Goal: Transaction & Acquisition: Purchase product/service

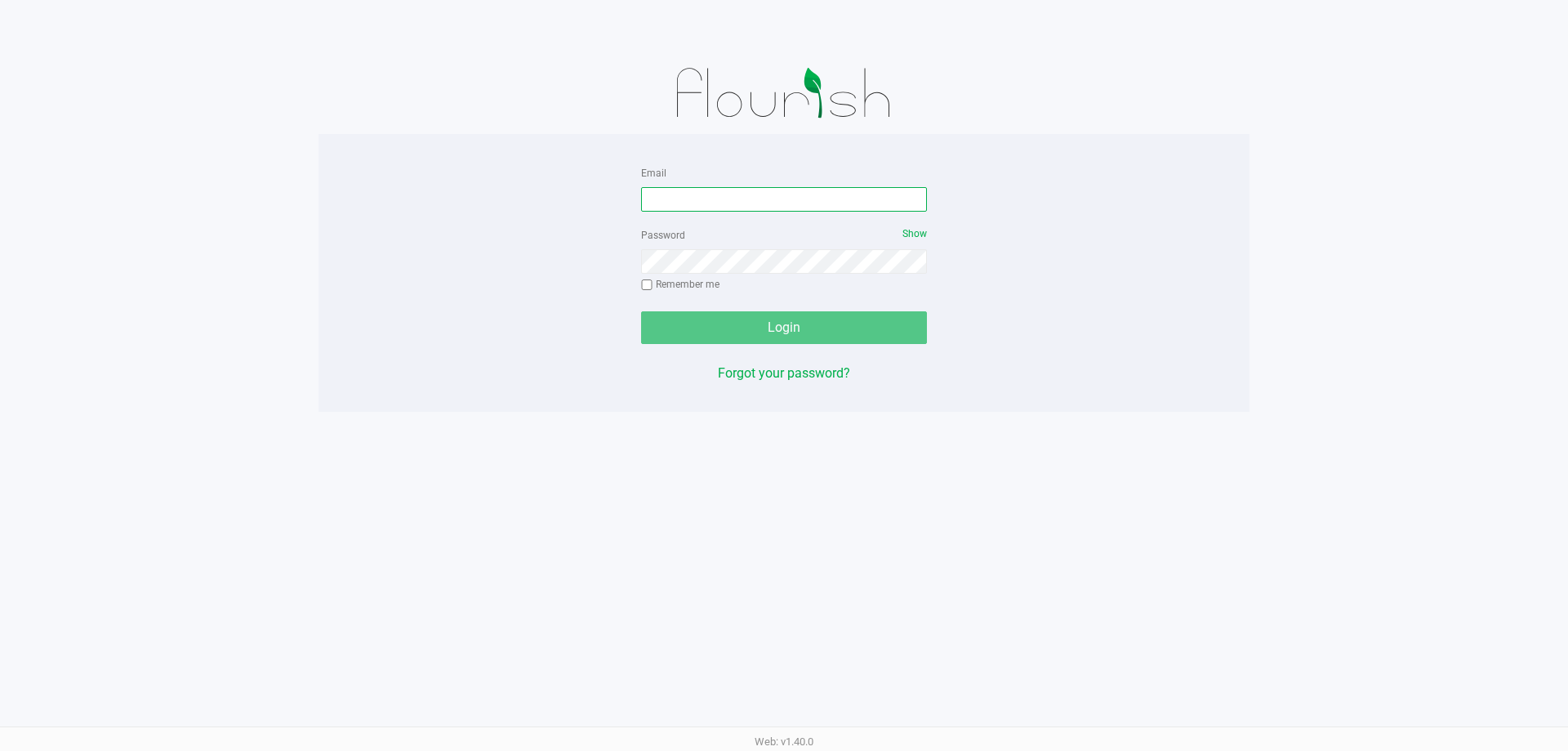
click at [815, 199] on input "Email" at bounding box center [784, 199] width 286 height 25
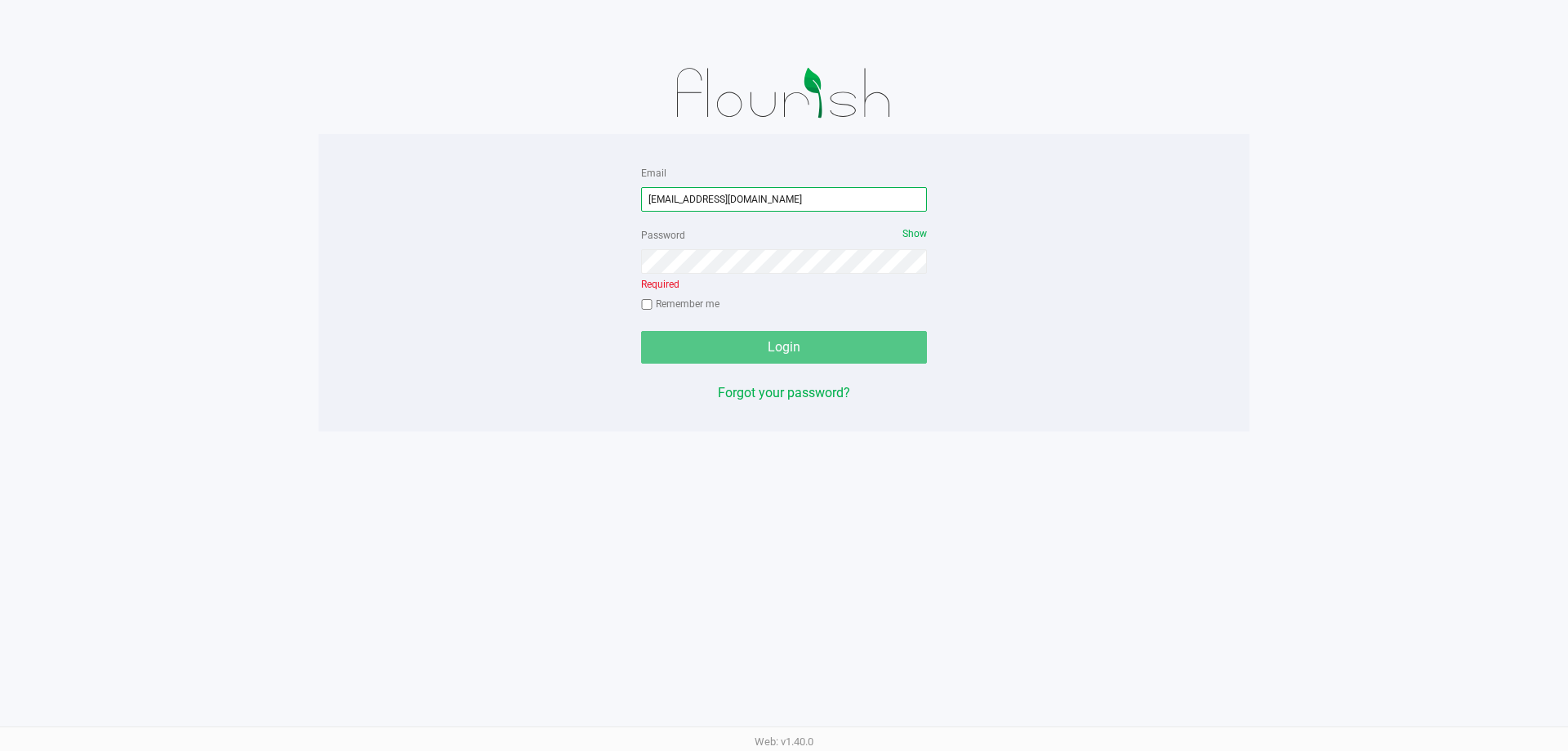
click at [702, 196] on input "[EMAIL_ADDRESS][DOMAIN_NAME]" at bounding box center [784, 199] width 286 height 25
type input "[EMAIL_ADDRESS][DOMAIN_NAME]"
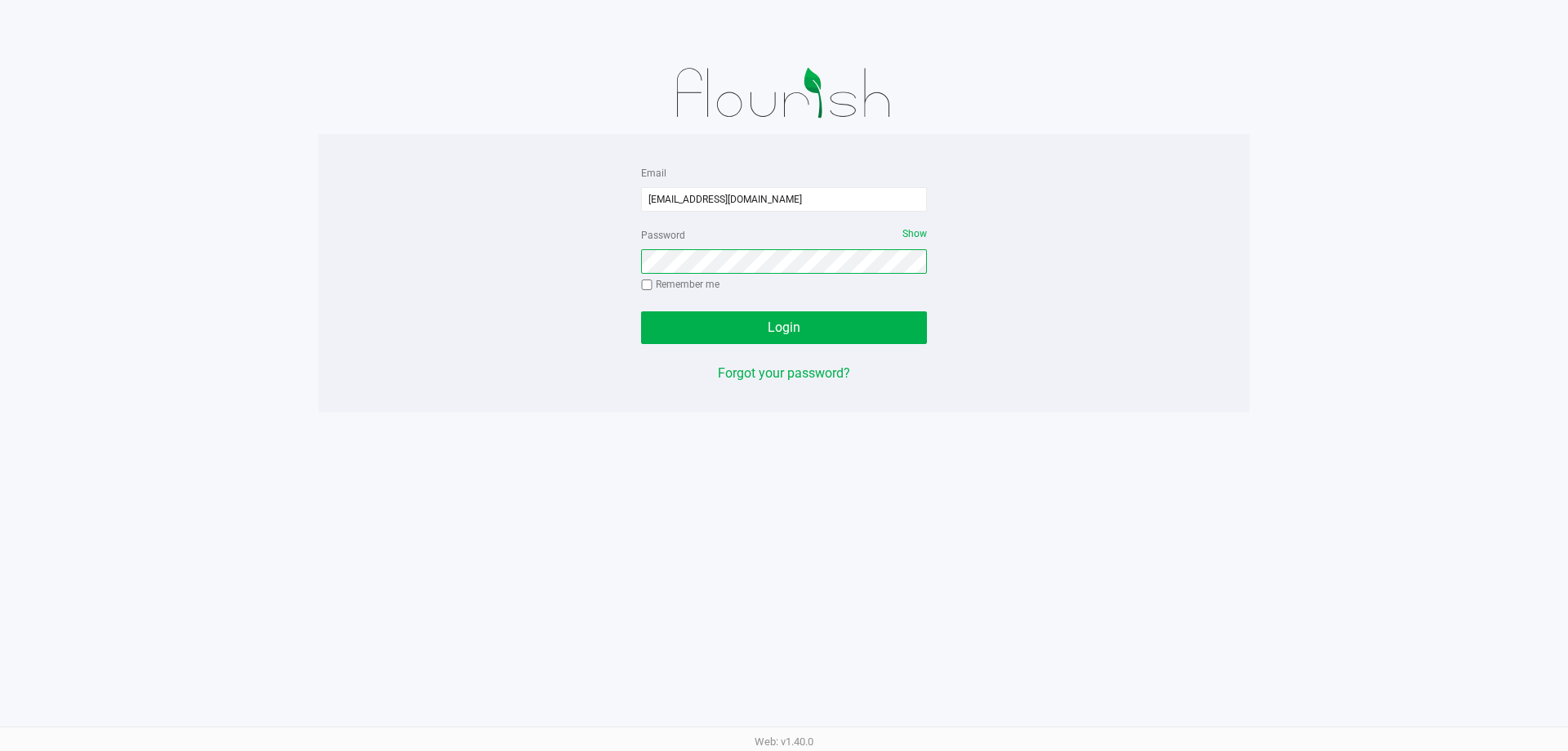
click at [641, 312] on button "Login" at bounding box center [784, 328] width 286 height 33
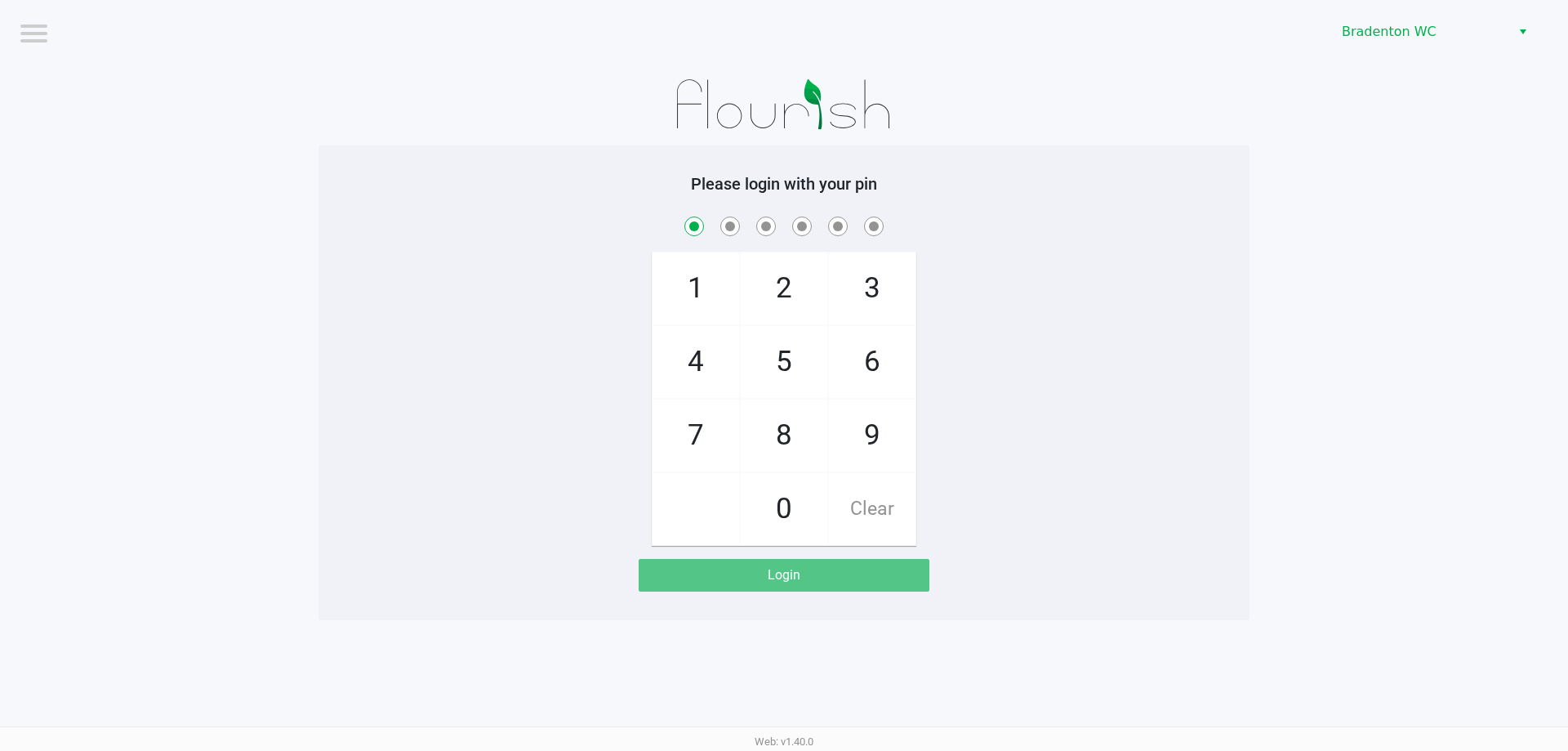
checkbox input "true"
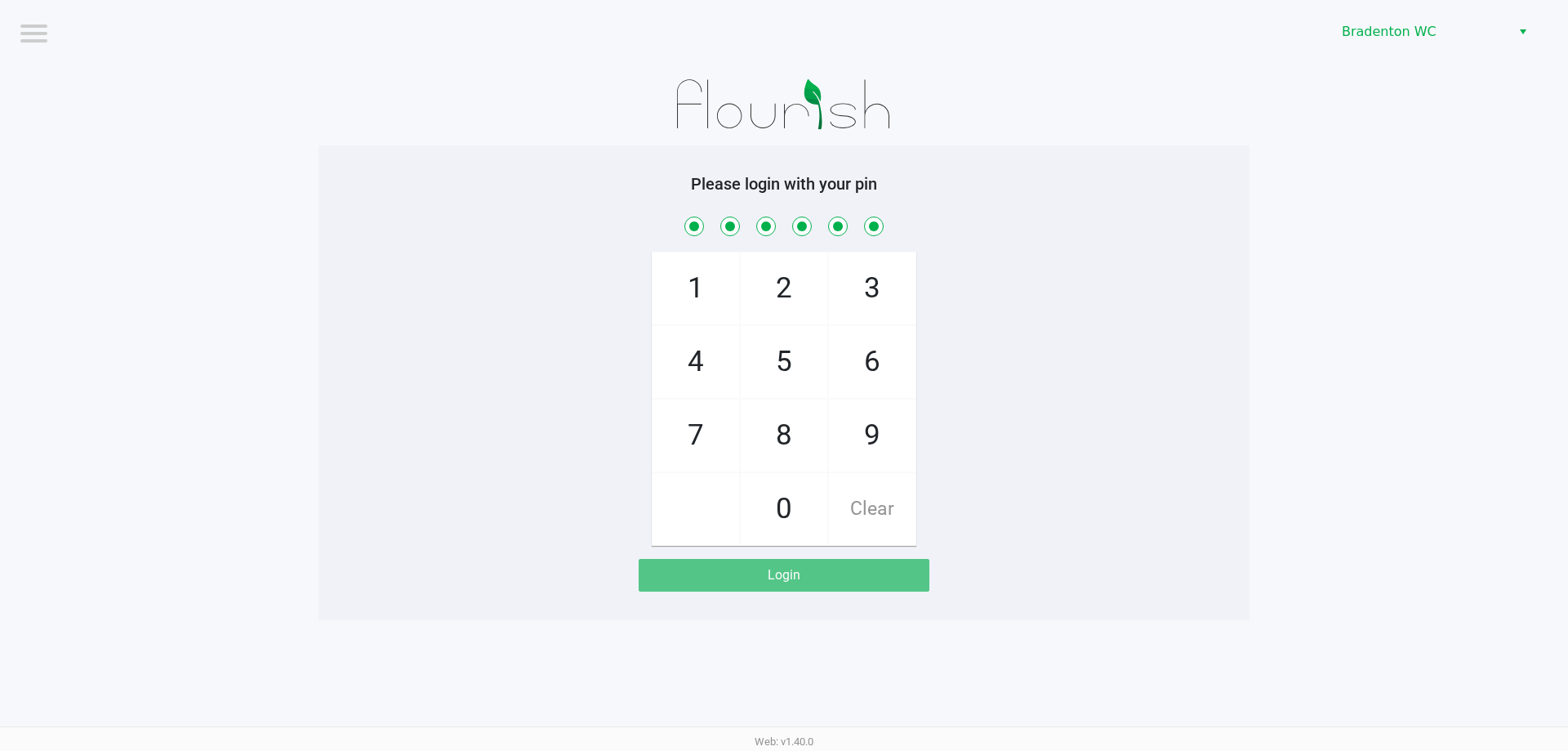
checkbox input "true"
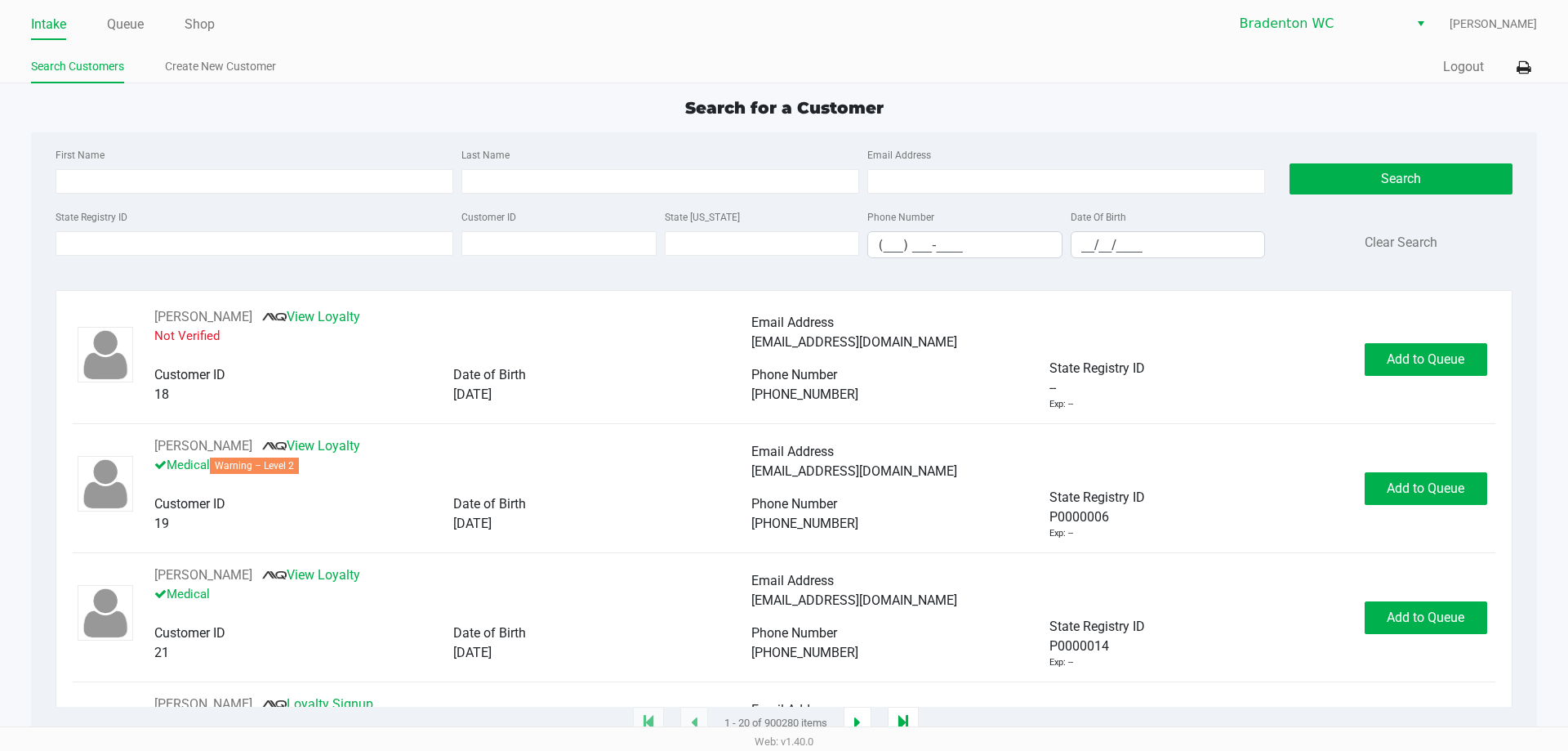
type input "[PERSON_NAME]"
type input "[DATE]"
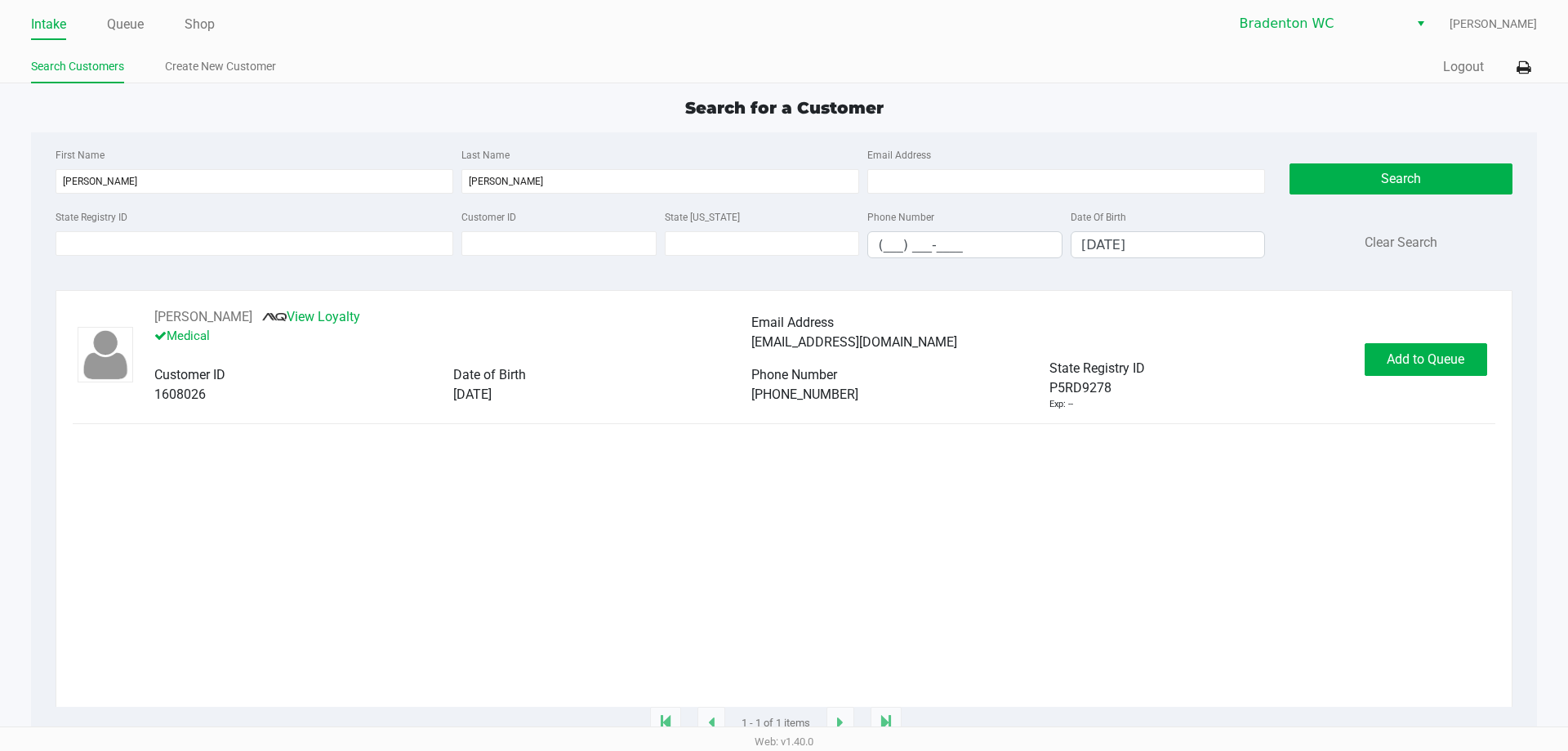
click at [1426, 371] on button "Add to Queue" at bounding box center [1426, 360] width 122 height 33
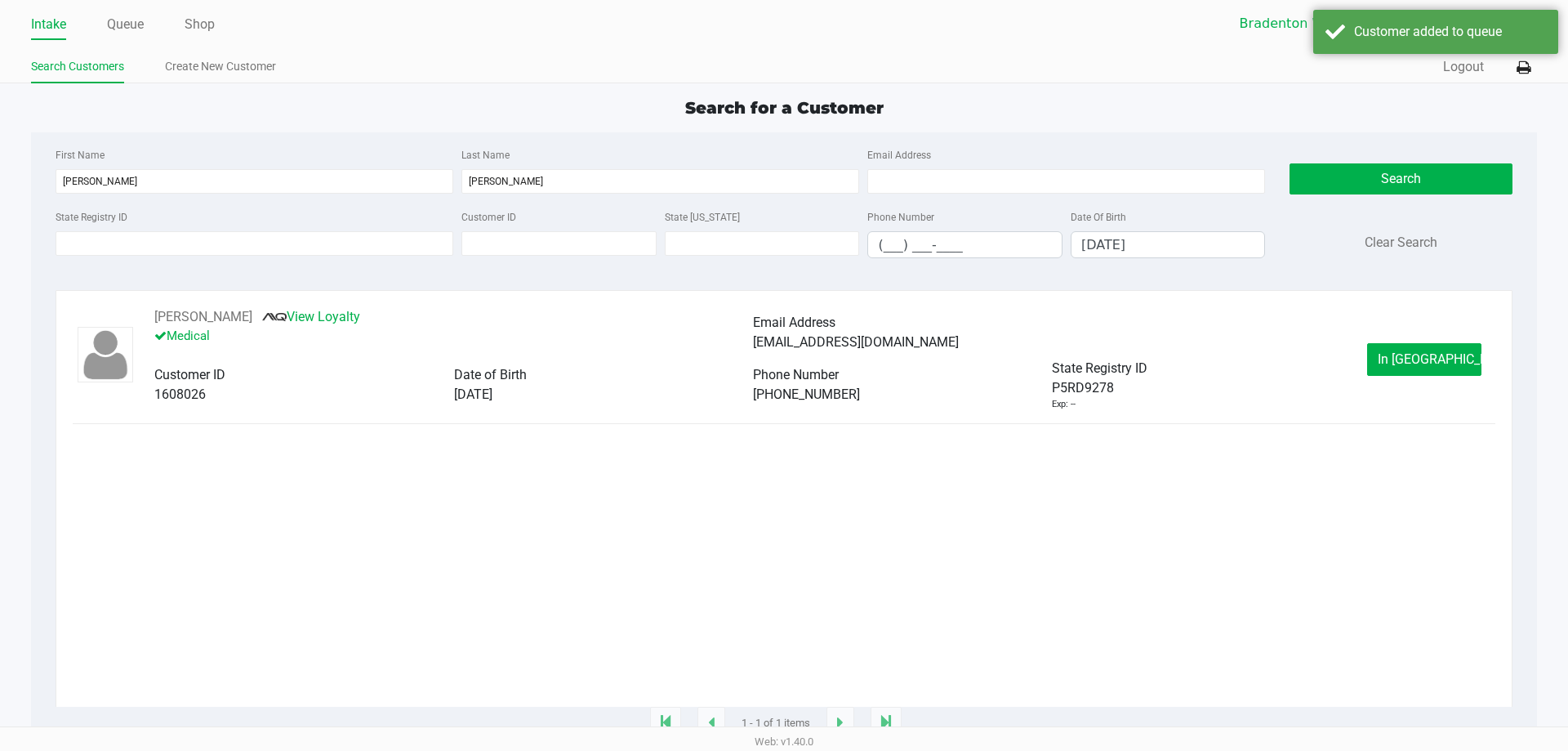
click at [1460, 356] on button "In [GEOGRAPHIC_DATA]" at bounding box center [1424, 360] width 114 height 33
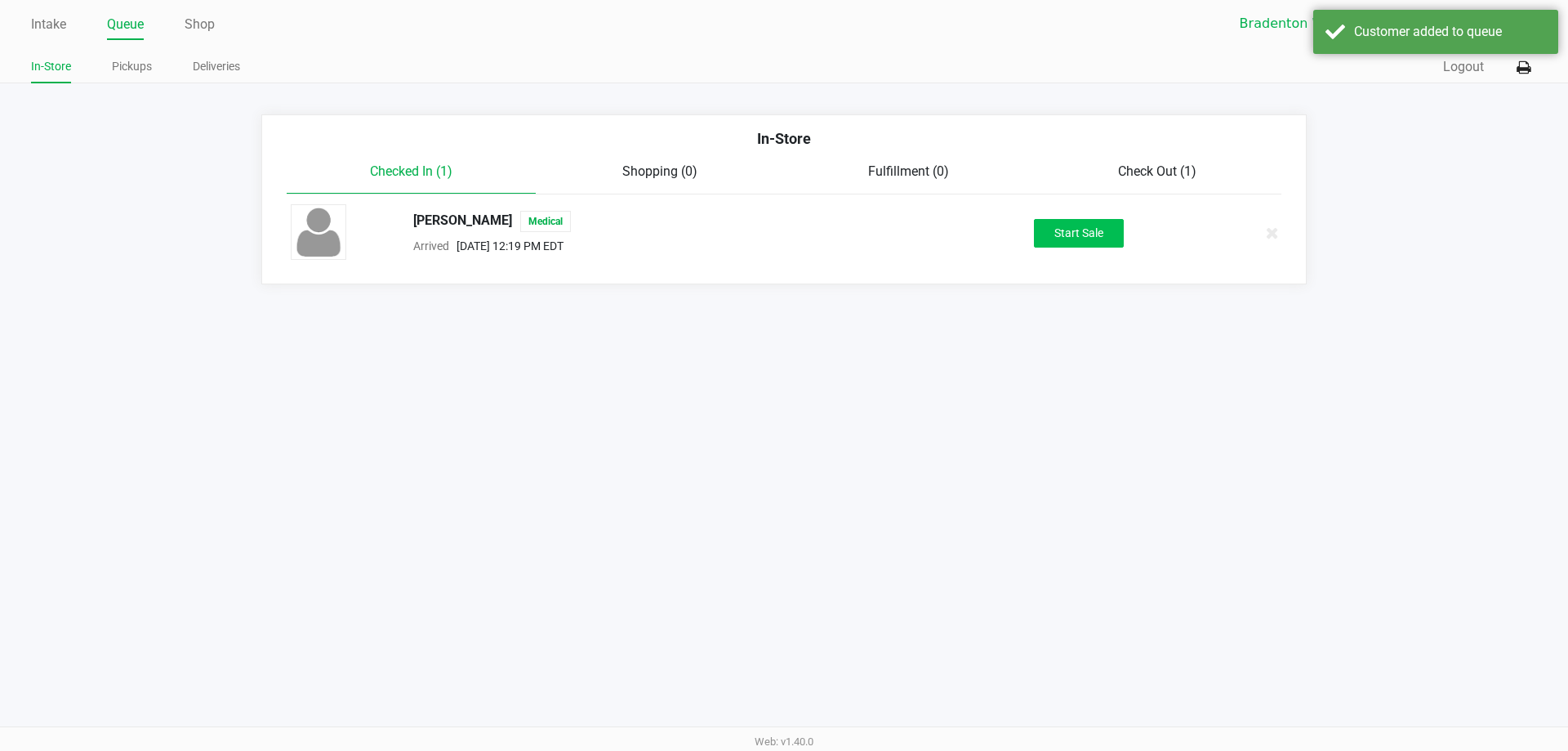
click at [1088, 224] on button "Start Sale" at bounding box center [1079, 233] width 89 height 28
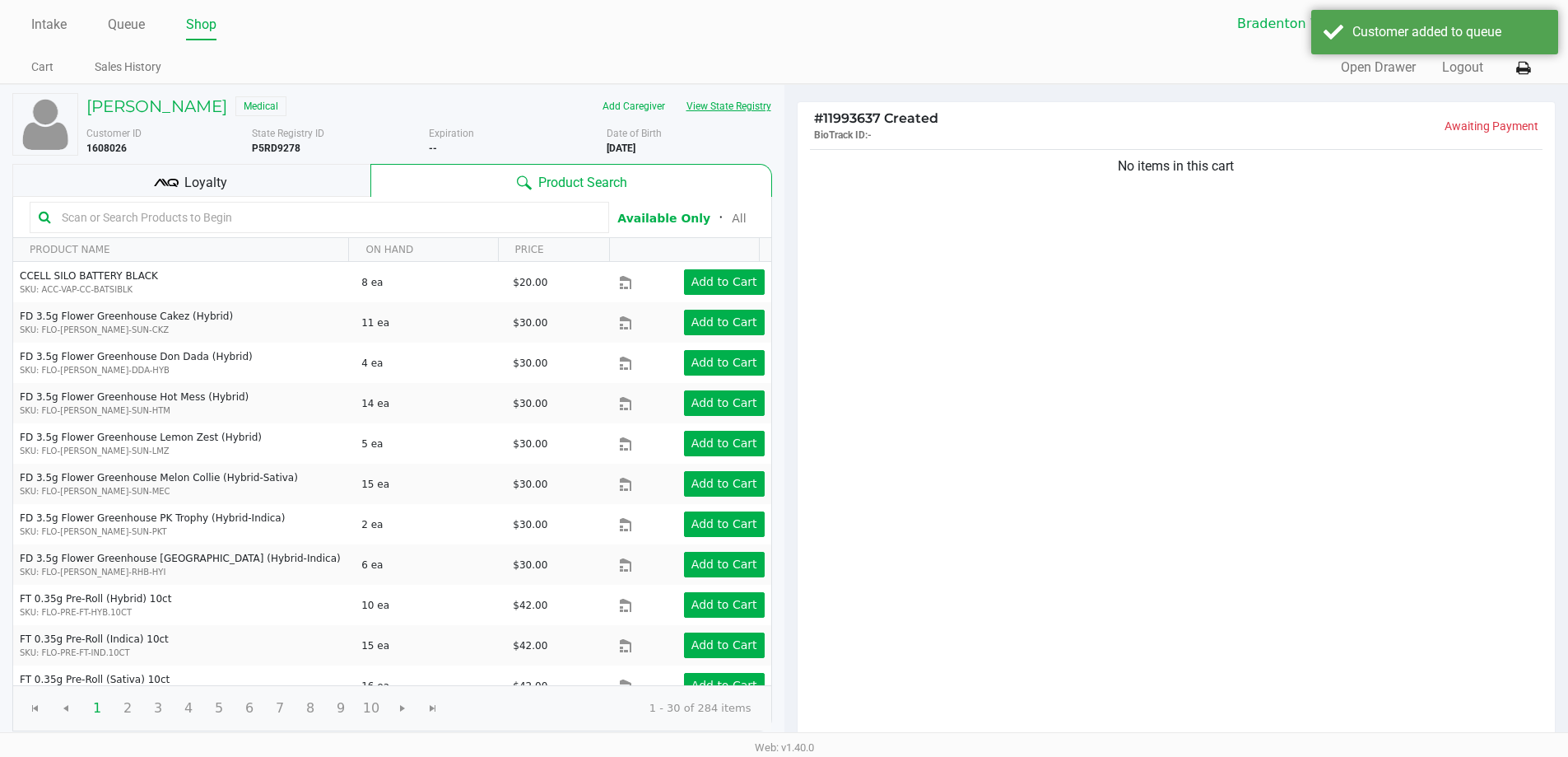
click at [744, 94] on button "View State Registry" at bounding box center [724, 106] width 97 height 27
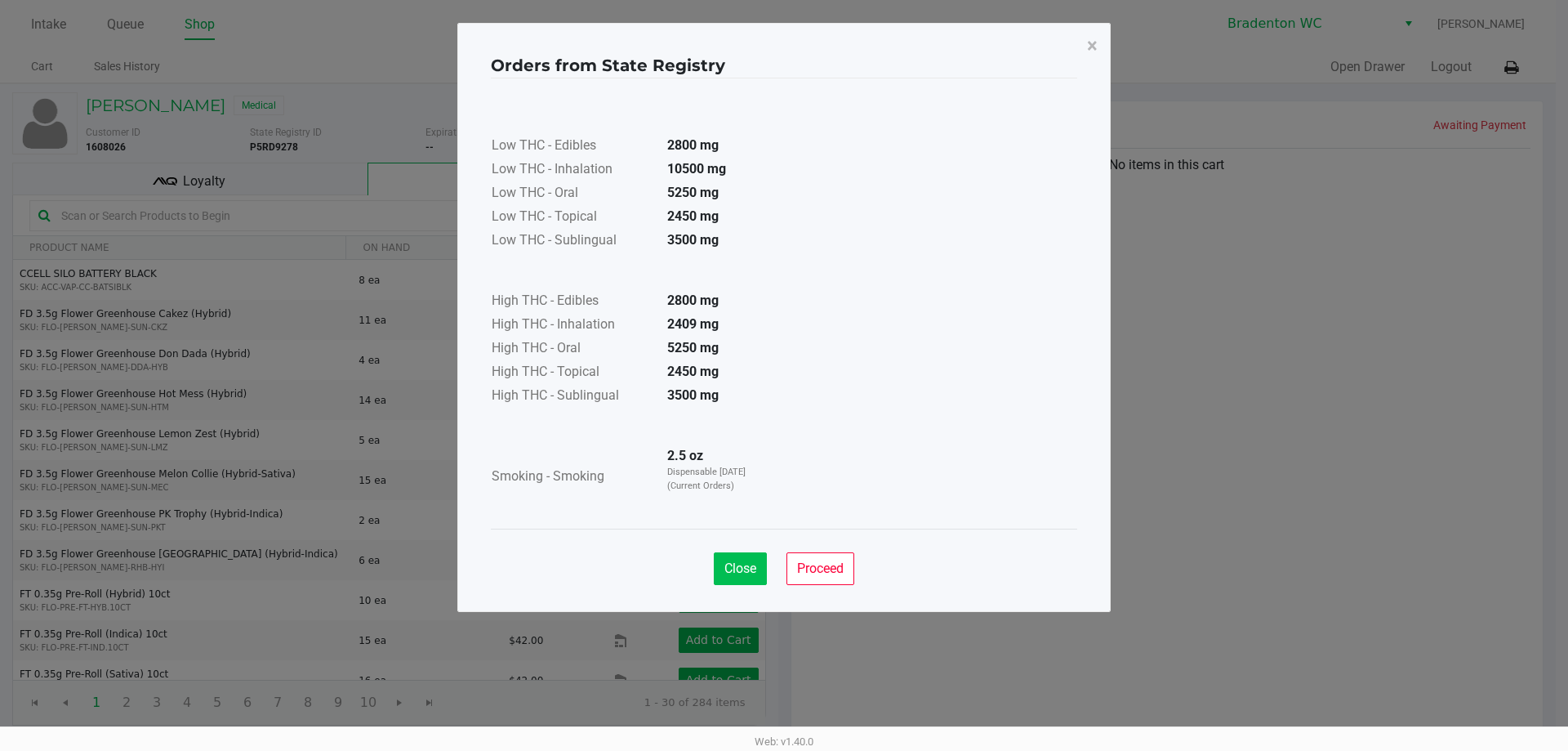
click at [724, 577] on button "Close" at bounding box center [740, 568] width 53 height 33
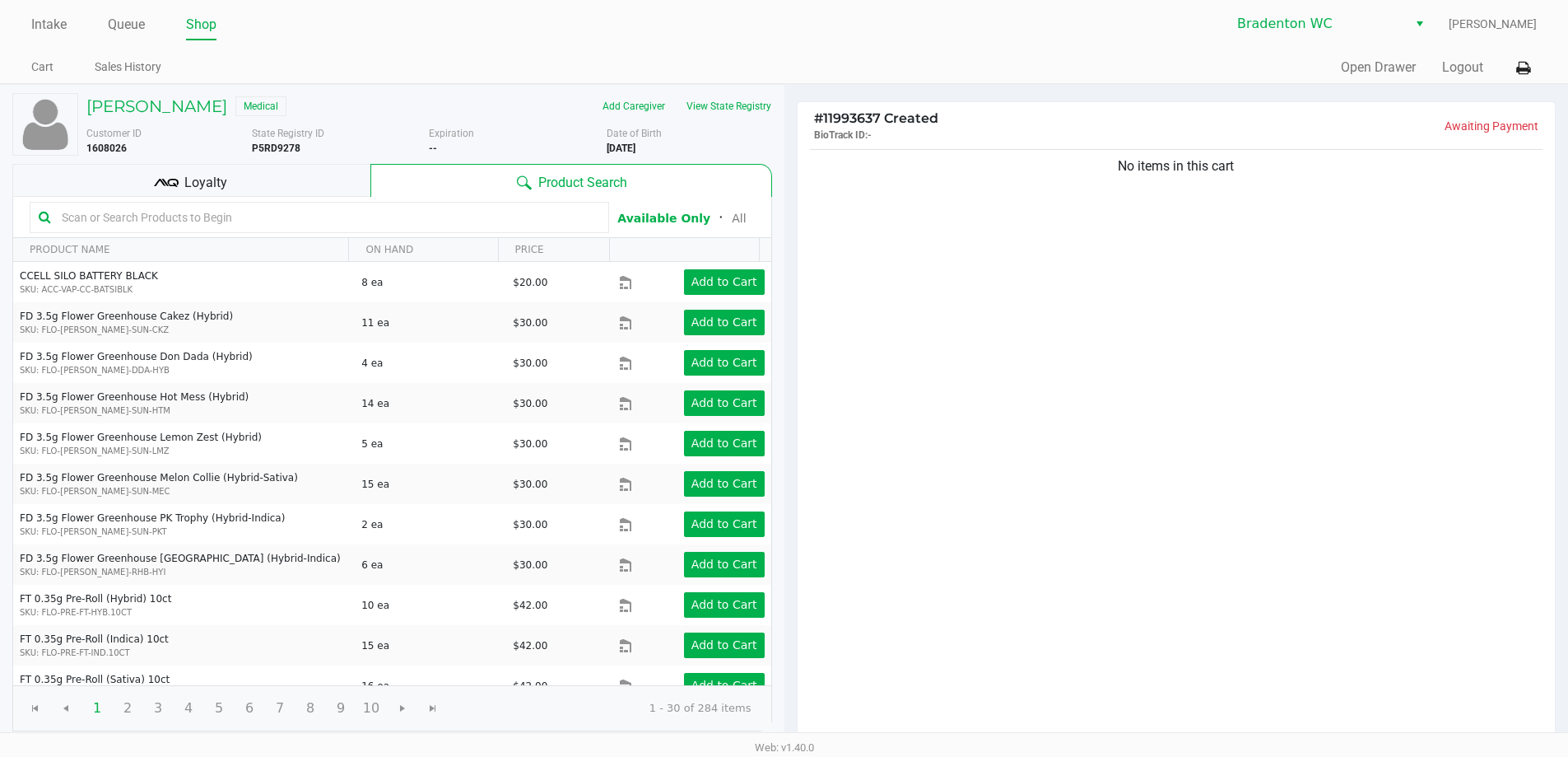
click at [478, 221] on input "text" at bounding box center [328, 217] width 545 height 25
click at [401, 219] on input "text" at bounding box center [328, 217] width 545 height 25
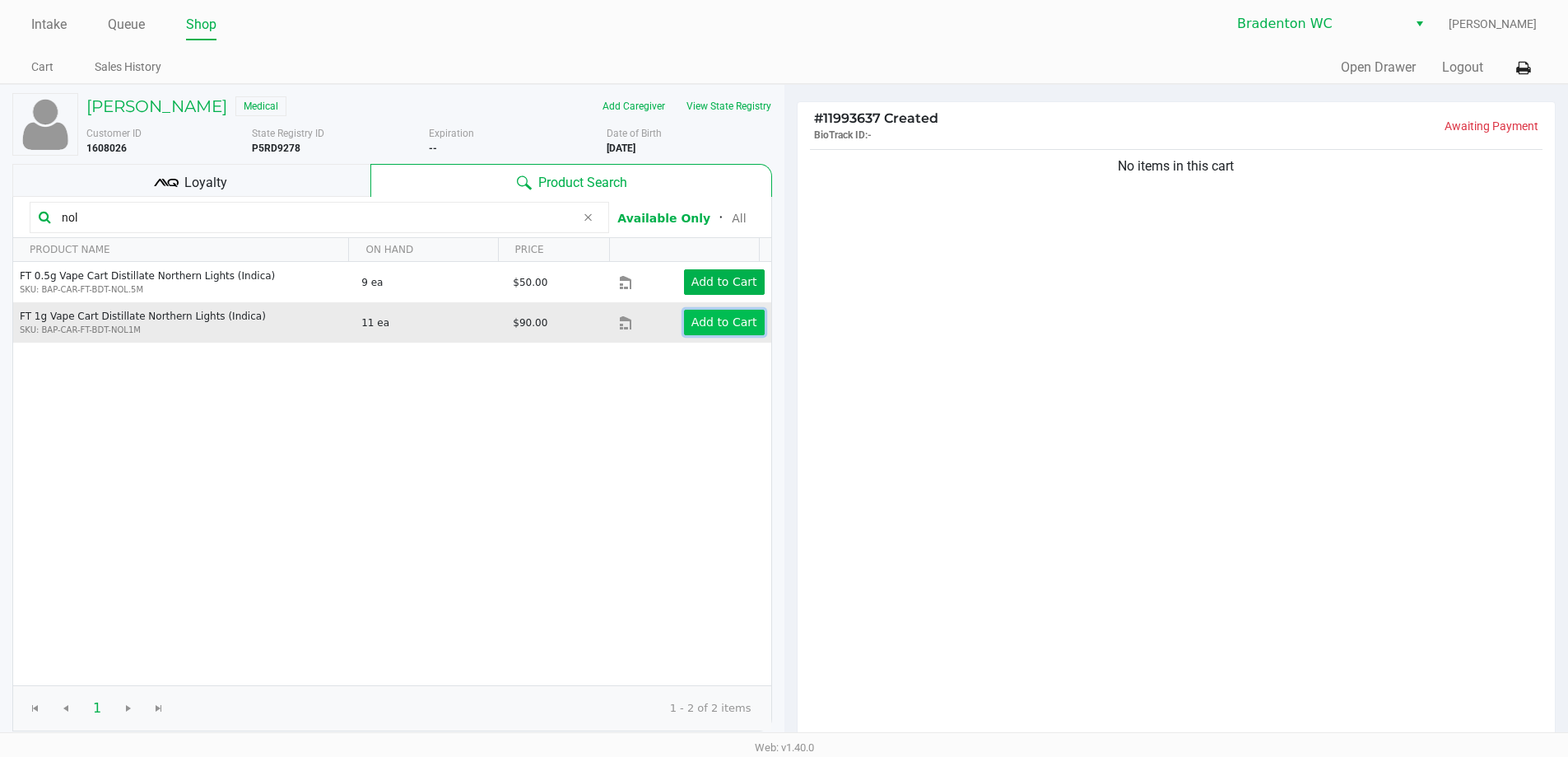
click at [719, 317] on app-button-loader "Add to Cart" at bounding box center [725, 321] width 66 height 13
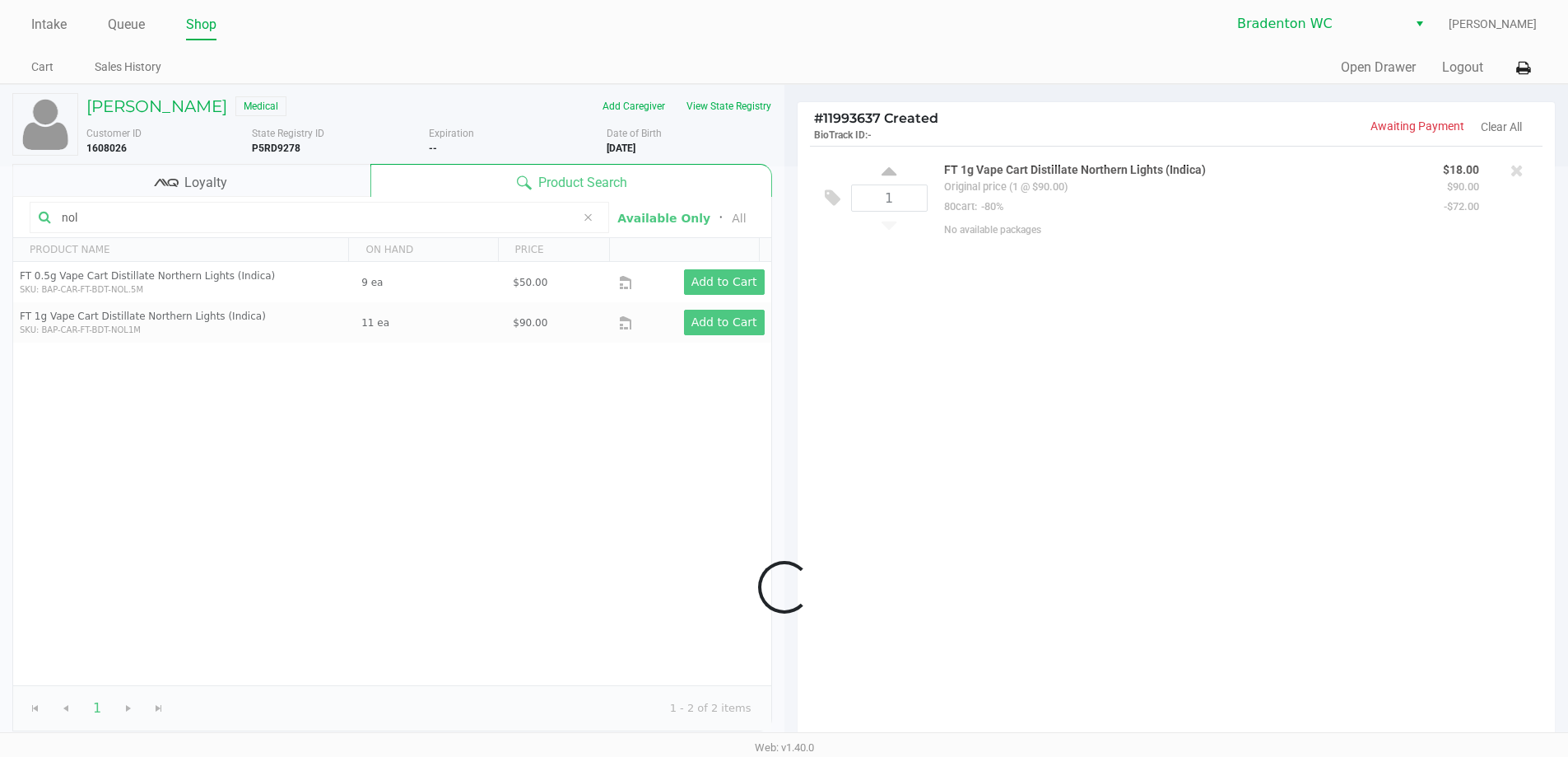
click at [279, 217] on input "nol" at bounding box center [315, 217] width 520 height 25
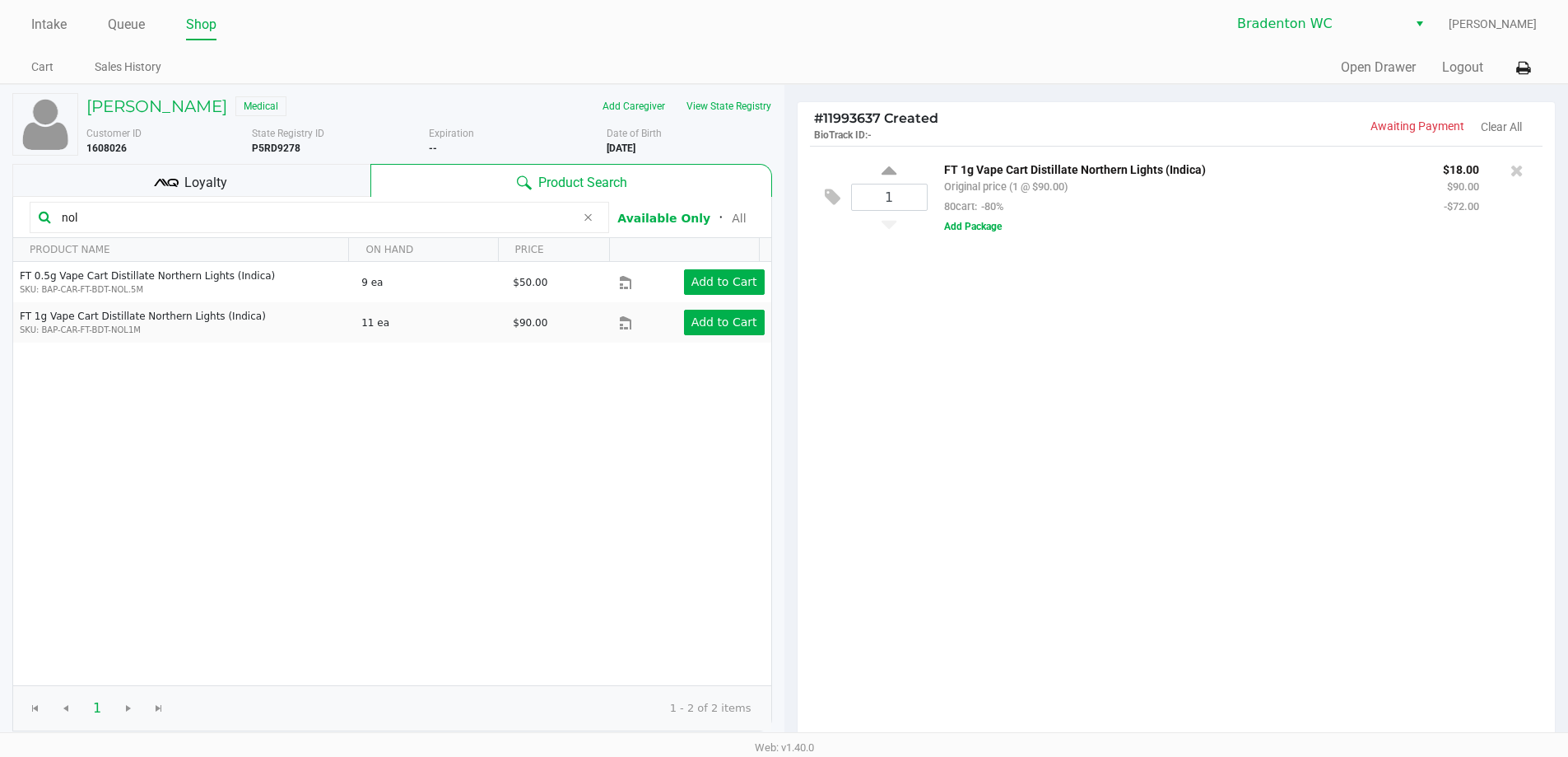
click at [279, 217] on input "nol" at bounding box center [315, 217] width 520 height 25
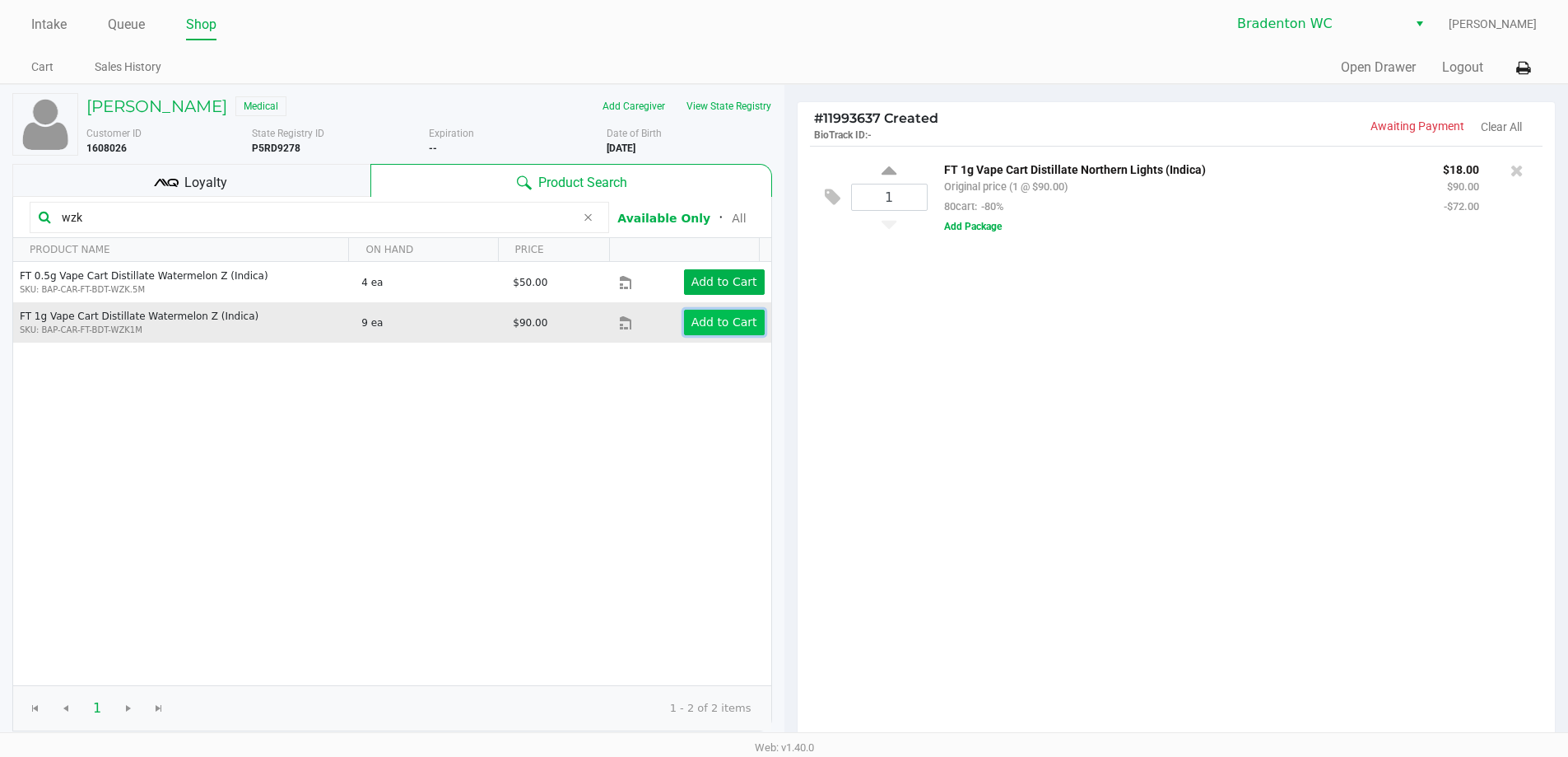
click at [727, 331] on button "Add to Cart" at bounding box center [725, 322] width 81 height 26
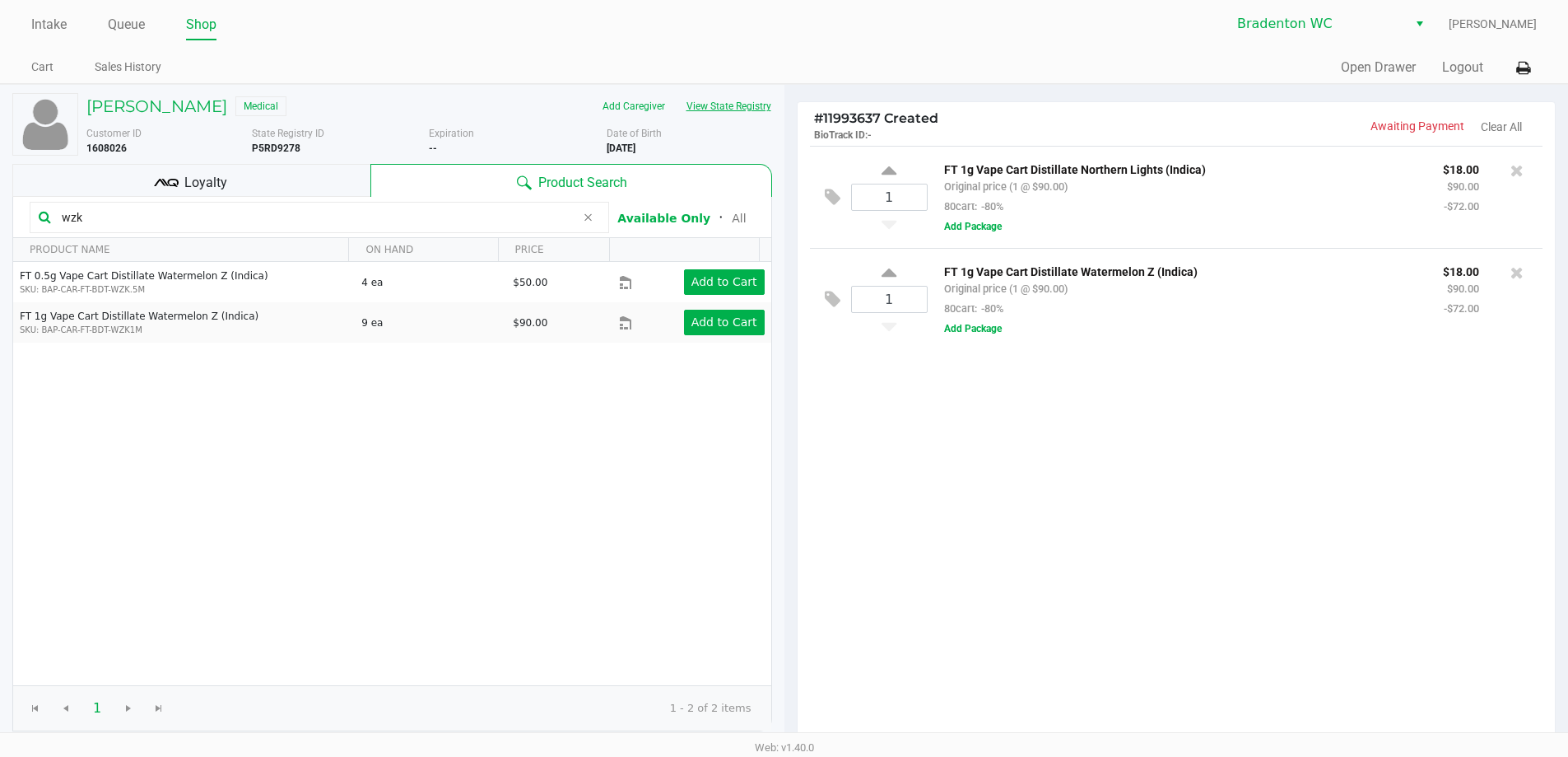
click at [714, 98] on button "View State Registry" at bounding box center [724, 106] width 97 height 27
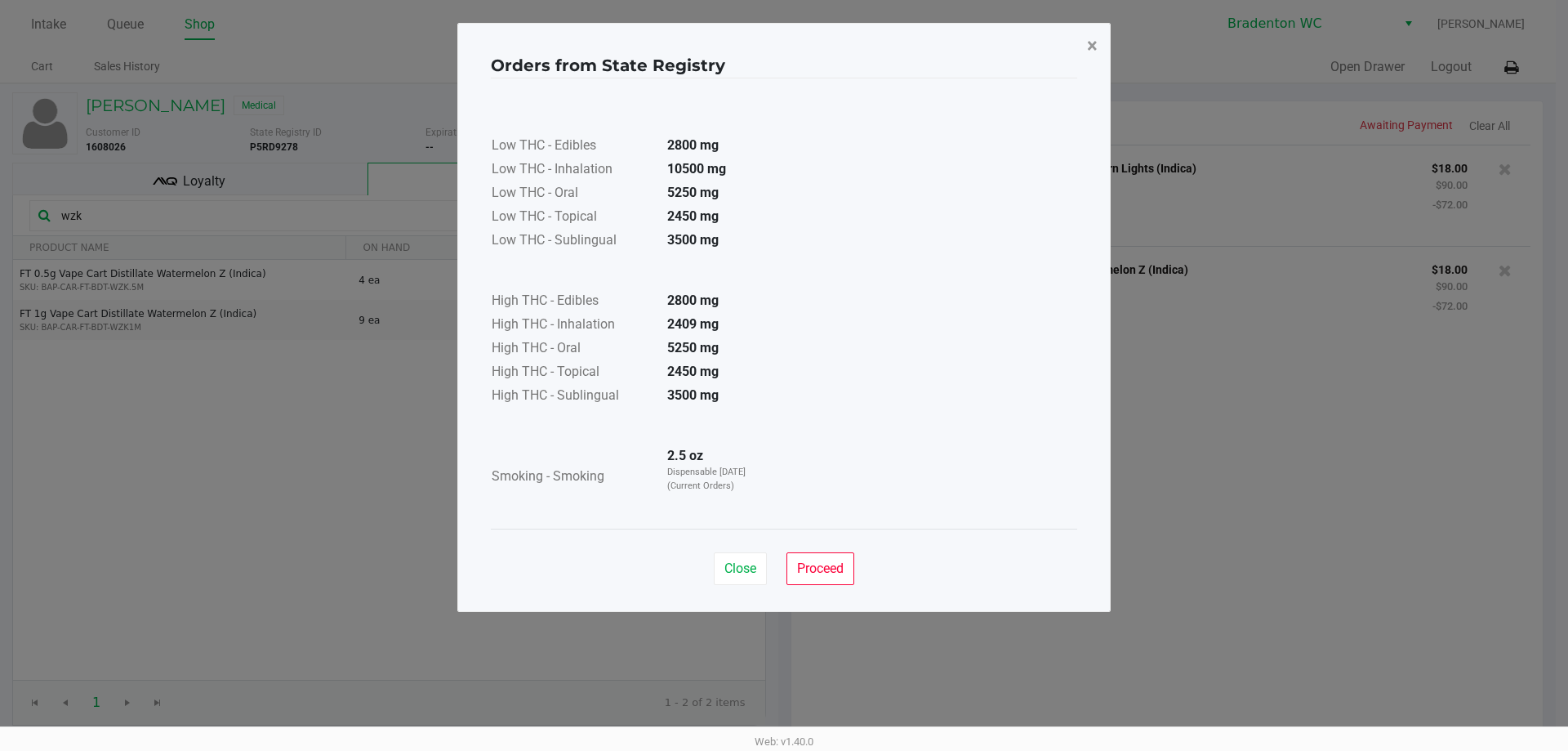
click at [1086, 58] on button "×" at bounding box center [1092, 46] width 37 height 46
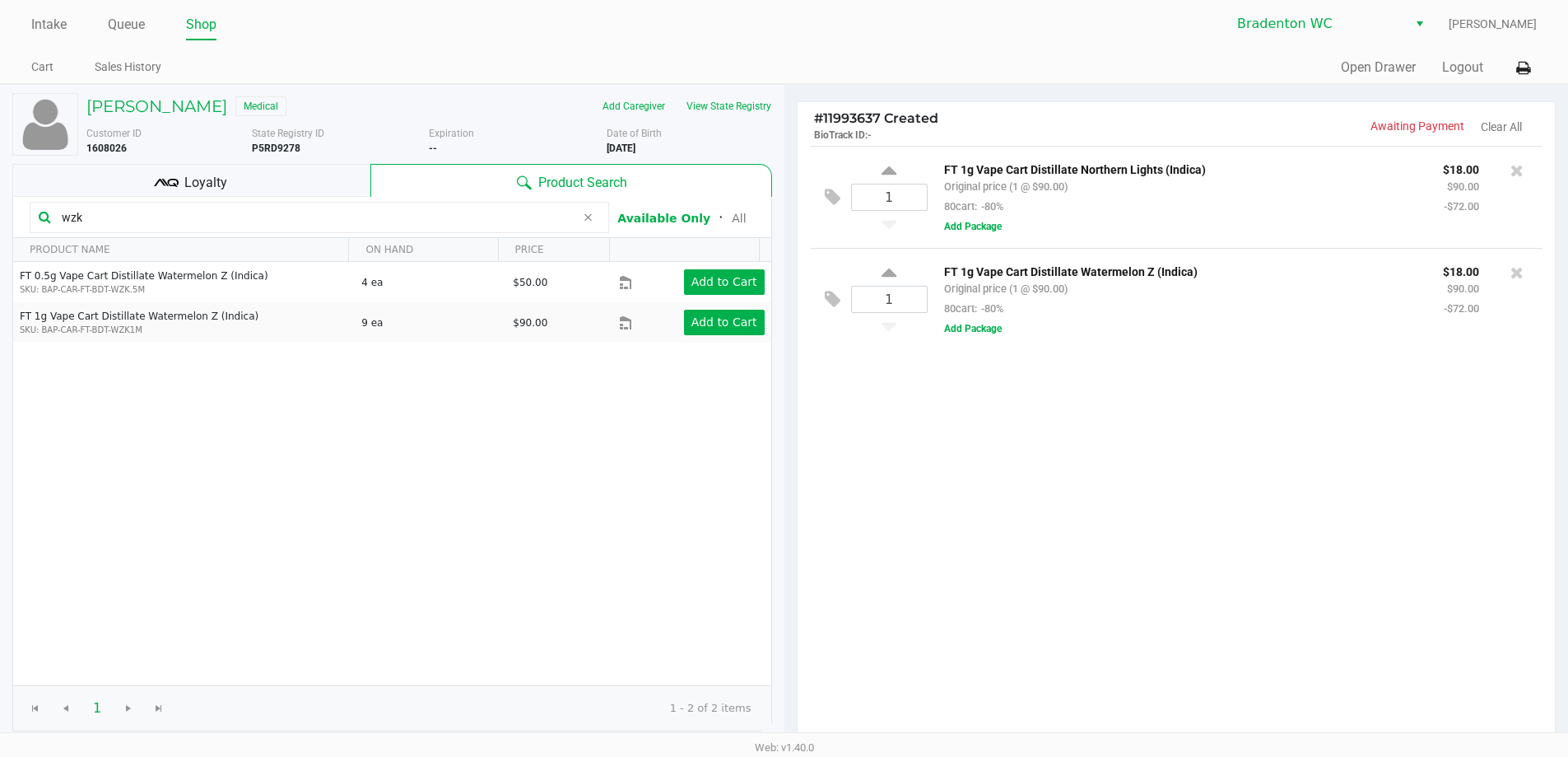
click at [296, 215] on input "wzk" at bounding box center [315, 217] width 520 height 25
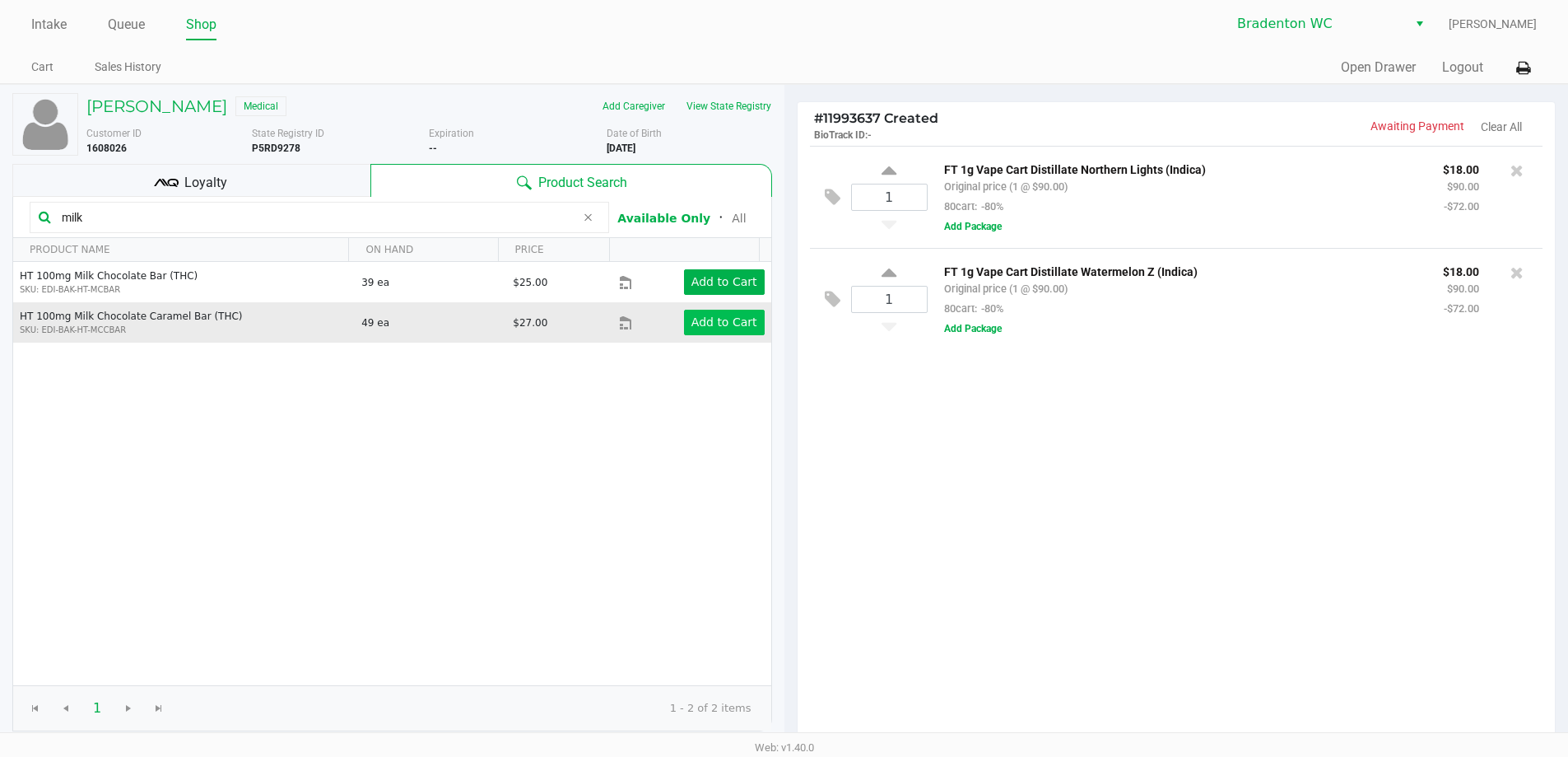
type input "milk"
click at [708, 315] on app-button-loader "Add to Cart" at bounding box center [725, 321] width 66 height 13
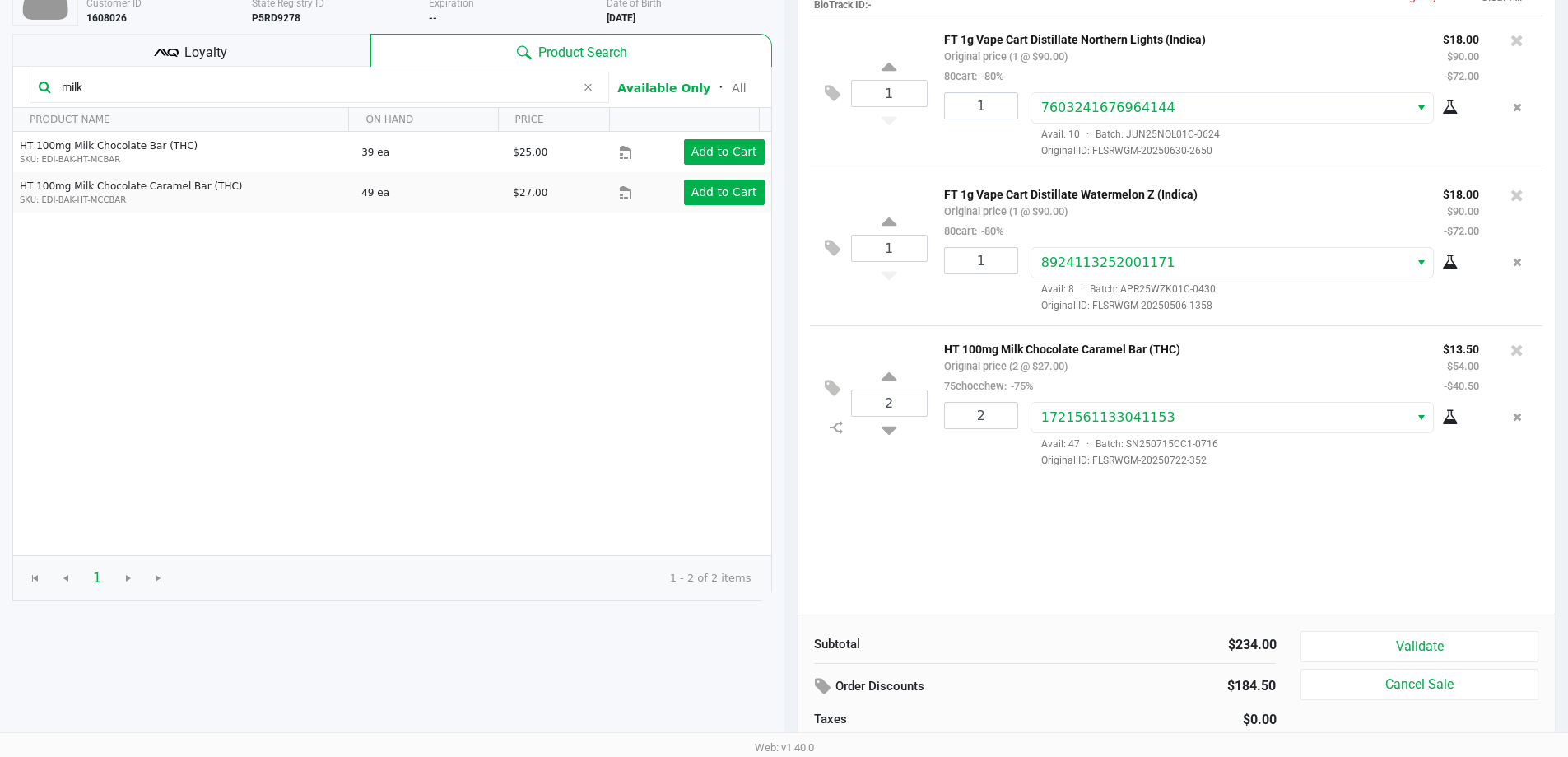
scroll to position [131, 0]
click at [1402, 632] on button "Validate" at bounding box center [1420, 646] width 238 height 31
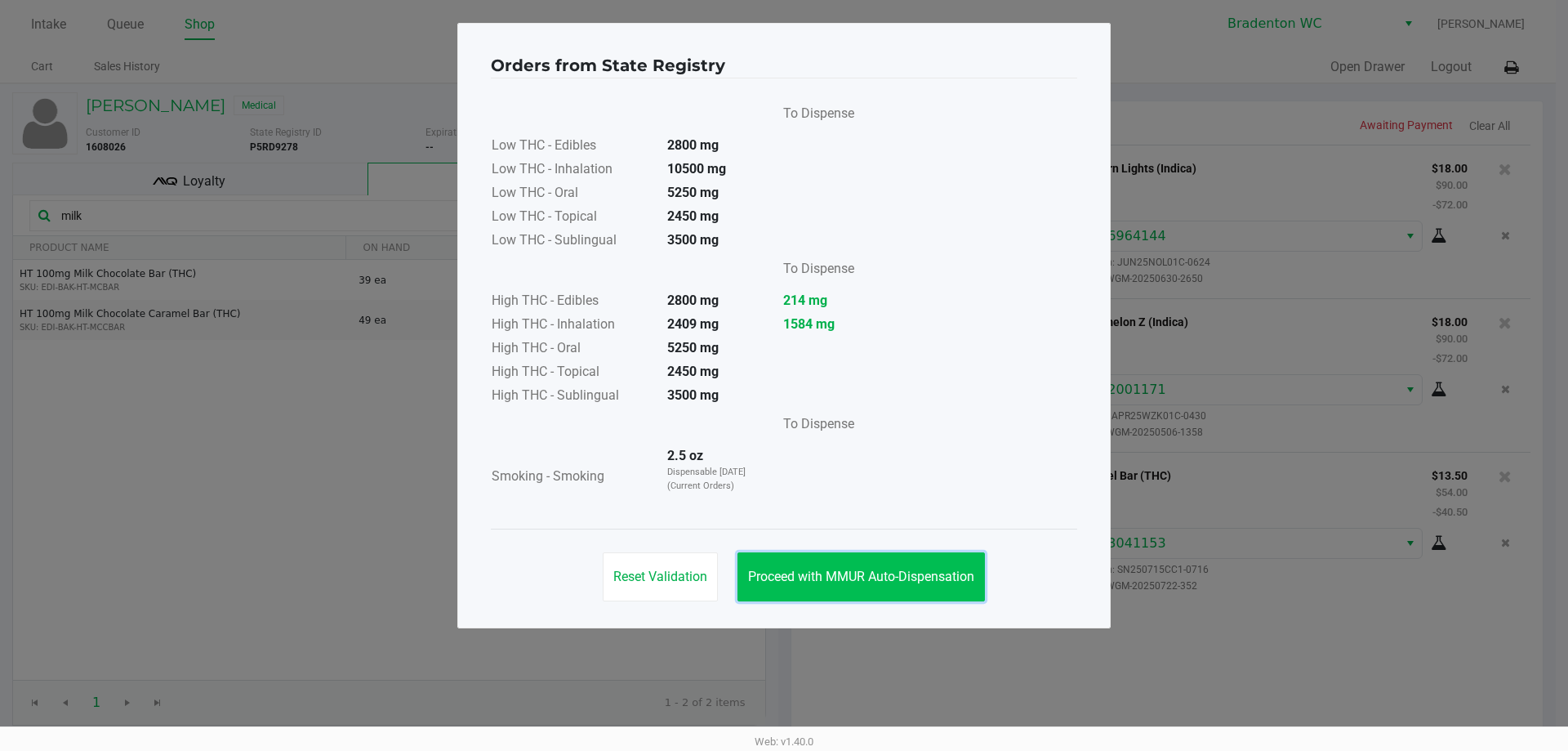
click at [839, 556] on button "Proceed with MMUR Auto-Dispensation" at bounding box center [860, 576] width 247 height 49
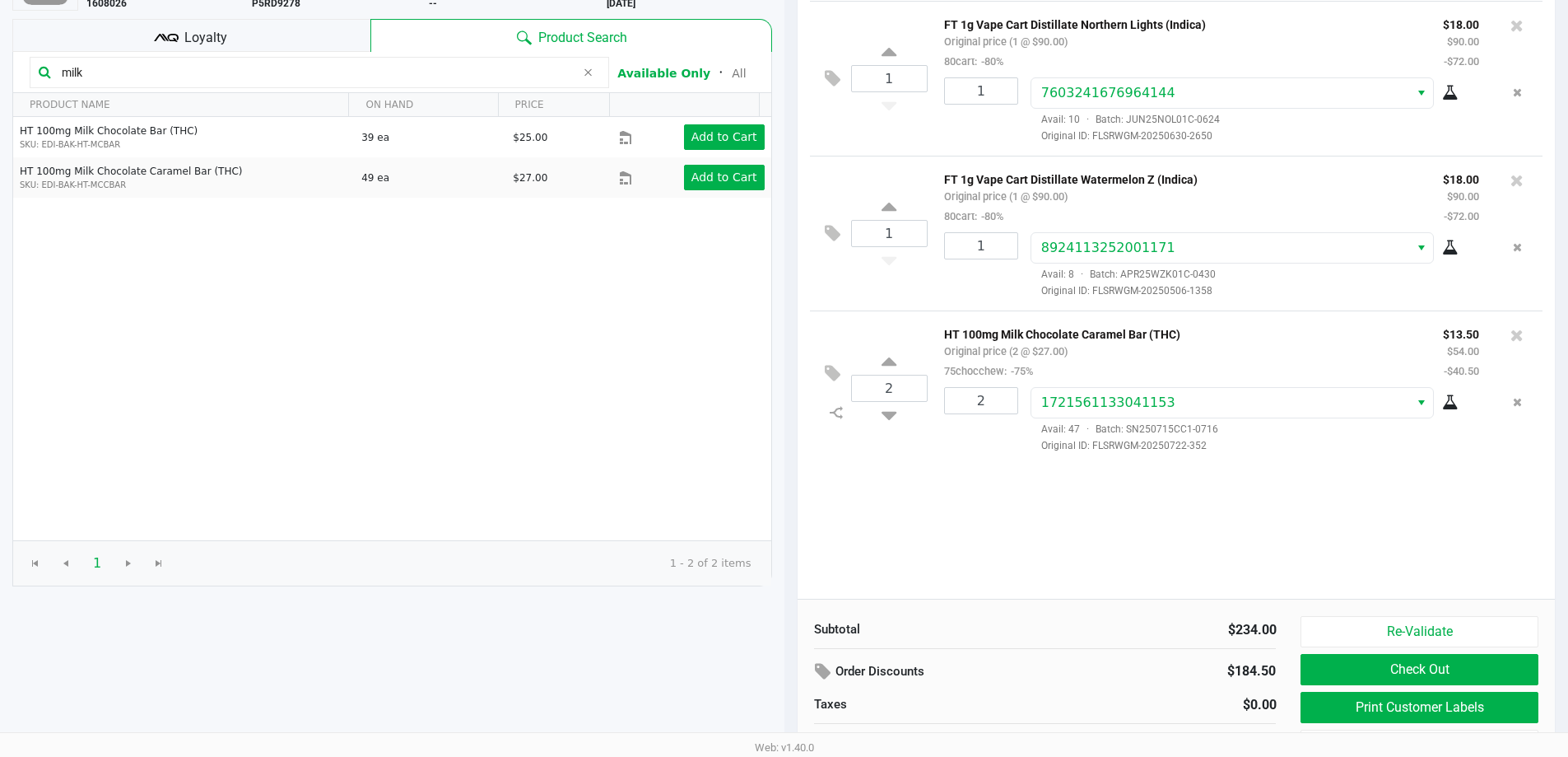
scroll to position [169, 0]
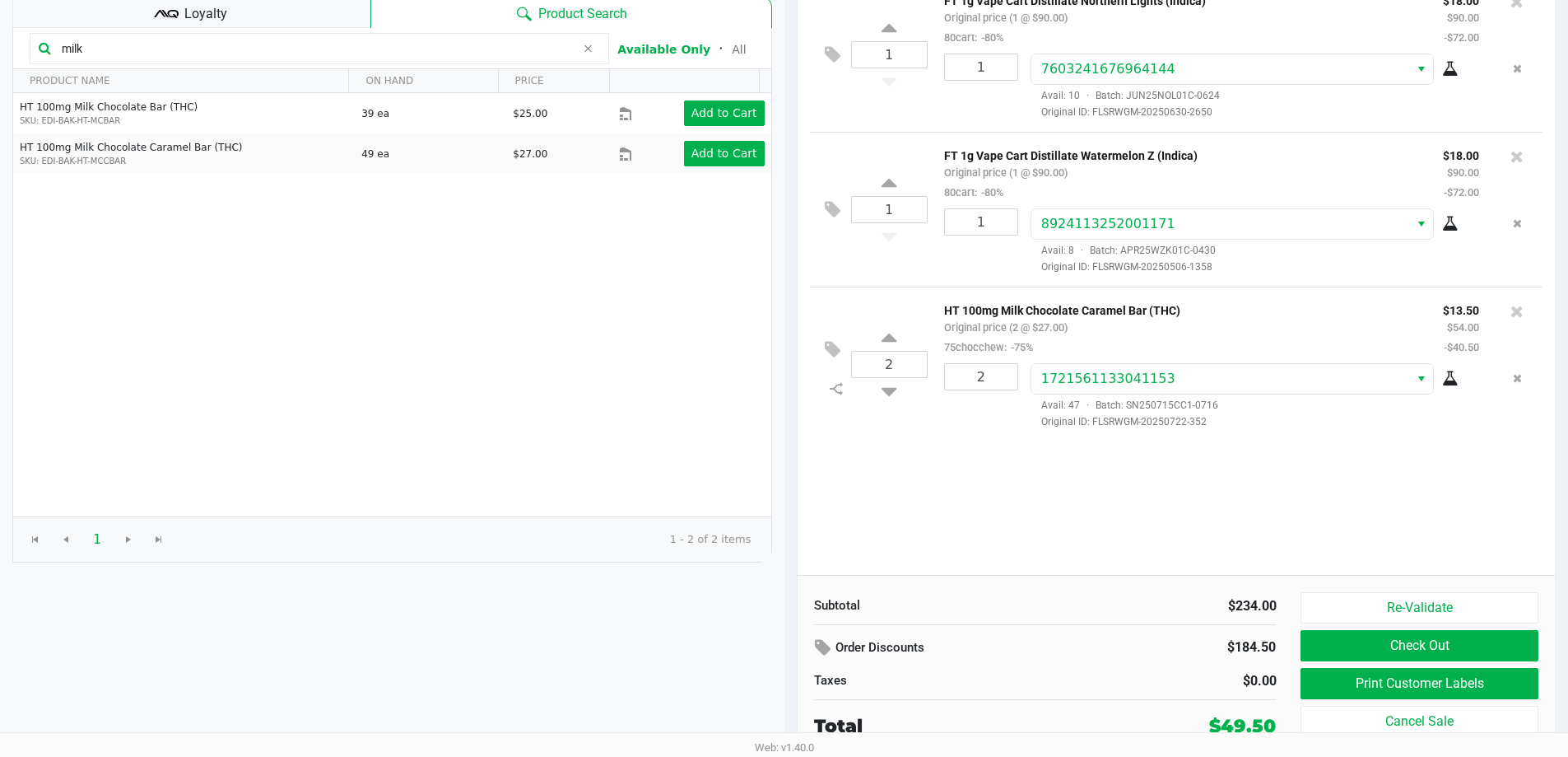
click at [1396, 673] on button "Print Customer Labels" at bounding box center [1420, 683] width 238 height 31
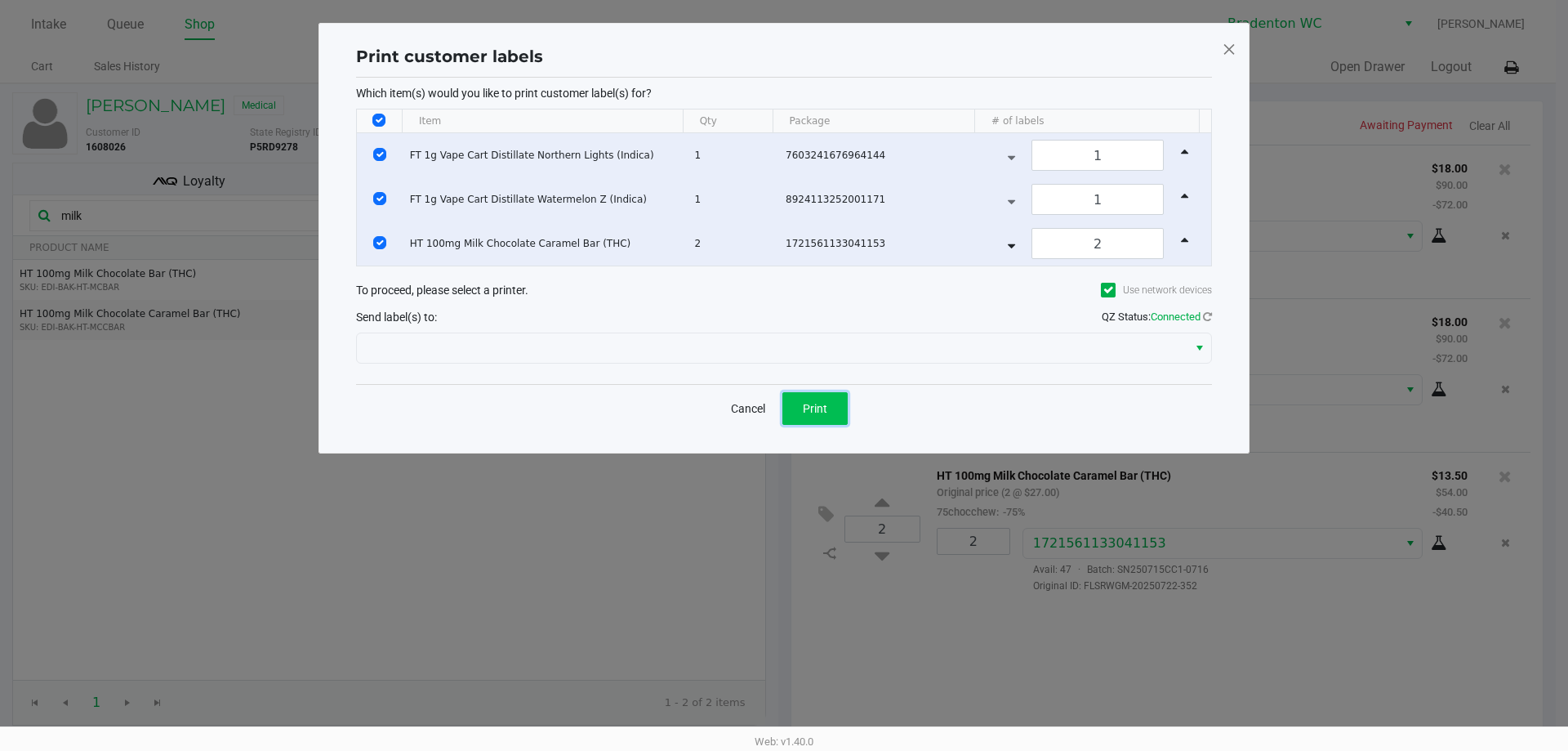
click at [805, 395] on button "Print" at bounding box center [816, 408] width 66 height 33
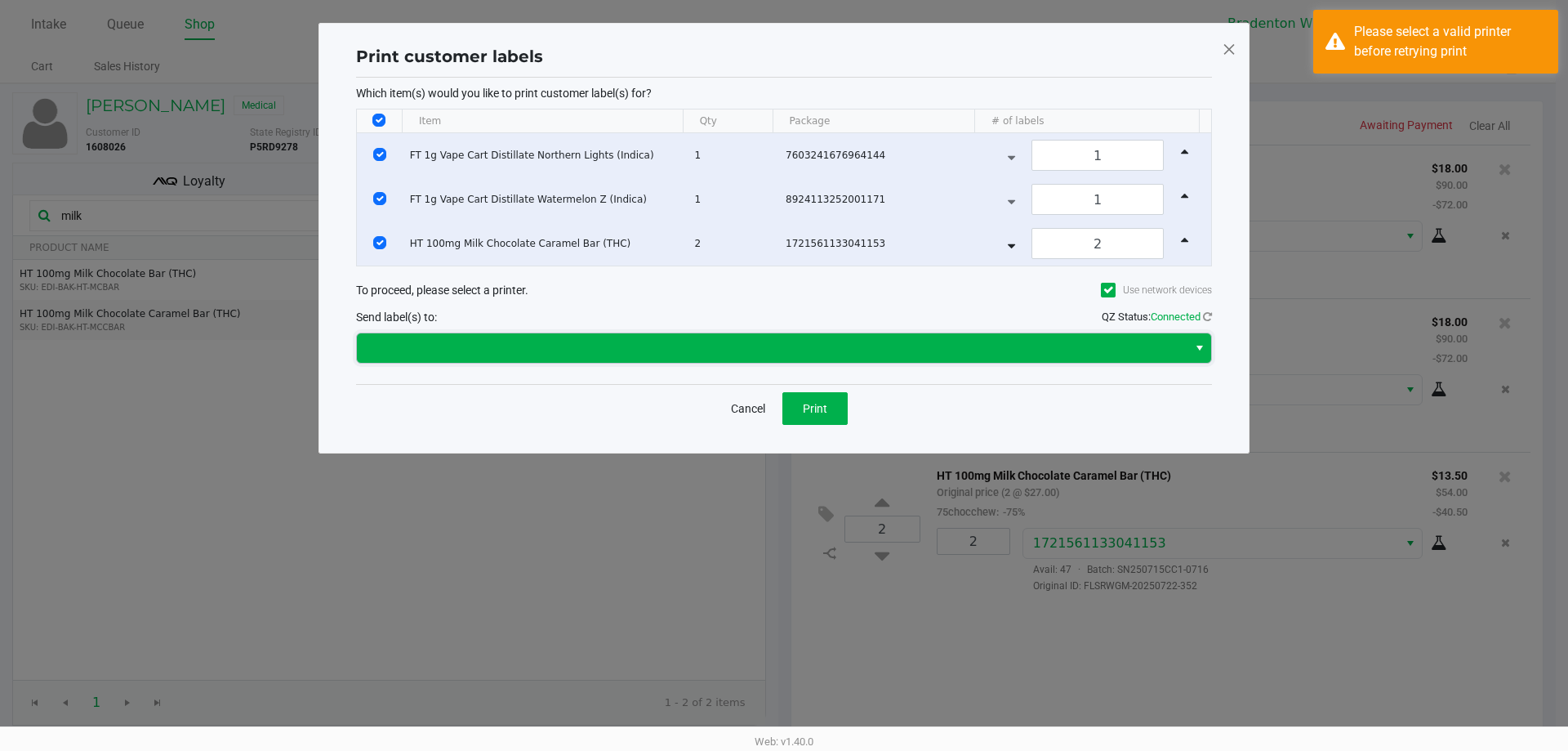
click at [882, 333] on span at bounding box center [772, 348] width 830 height 29
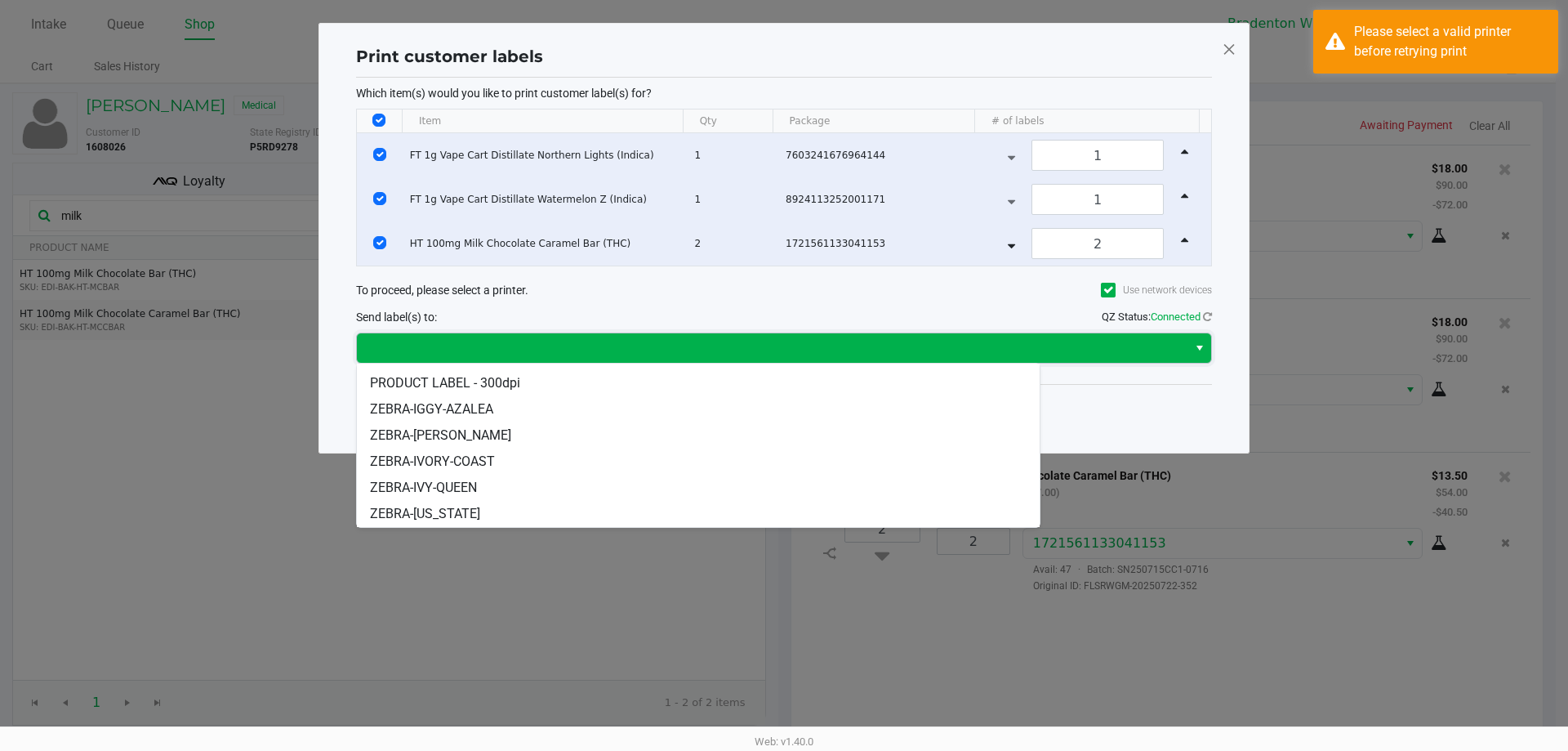
scroll to position [69, 0]
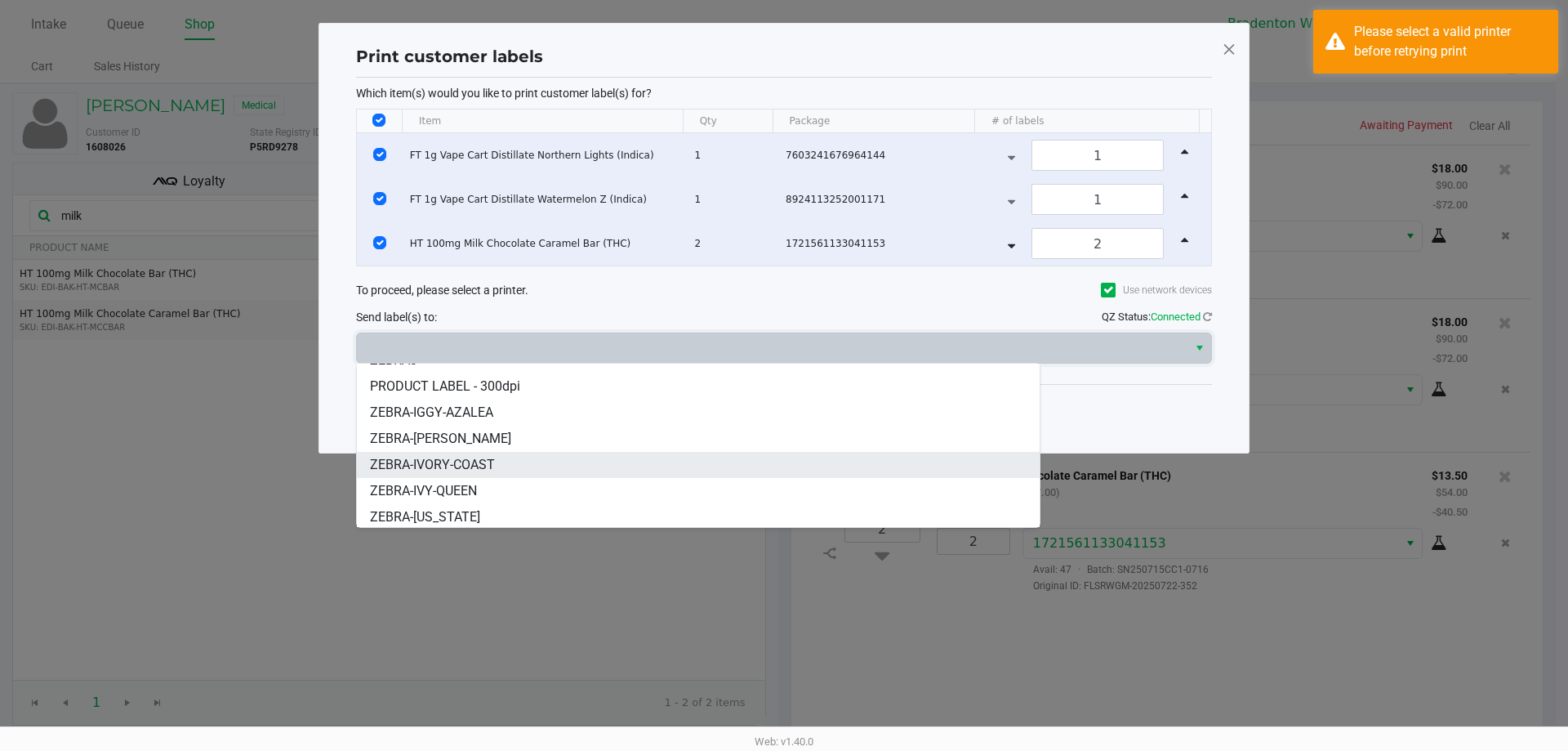
click at [495, 466] on li "ZEBRA-IVORY-COAST" at bounding box center [699, 464] width 683 height 26
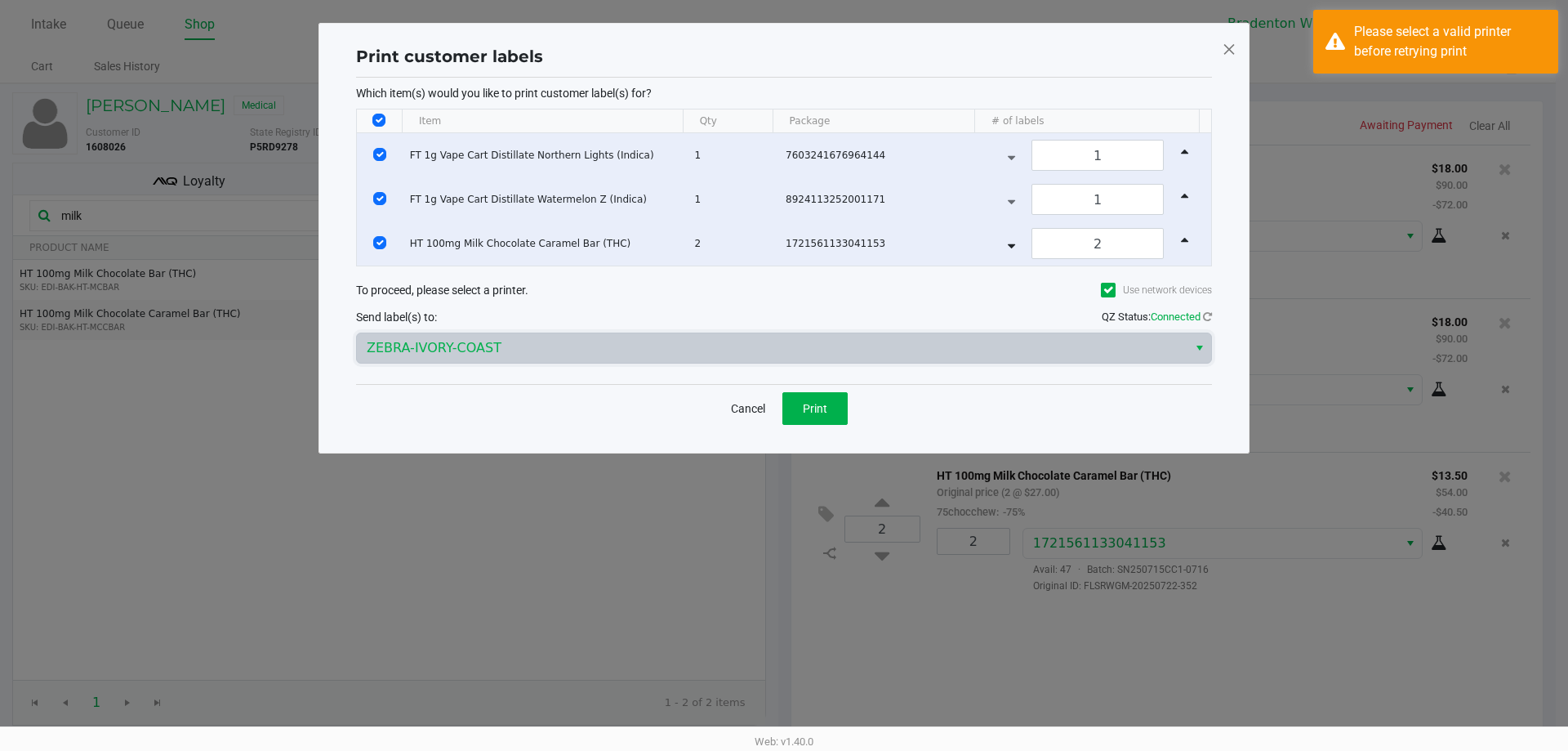
click at [646, 346] on span "ZEBRA-IVORY-COAST" at bounding box center [772, 347] width 811 height 19
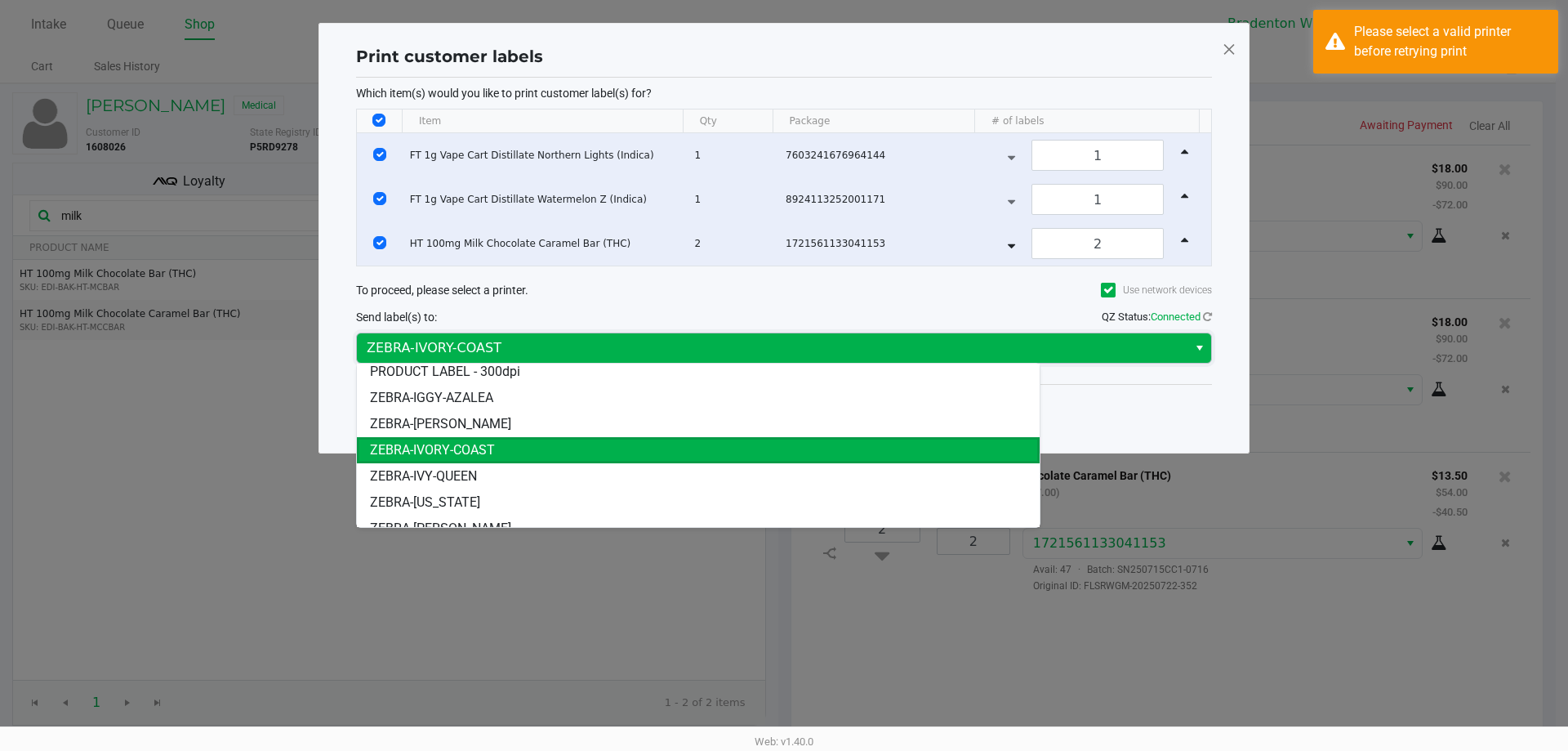
scroll to position [98, 0]
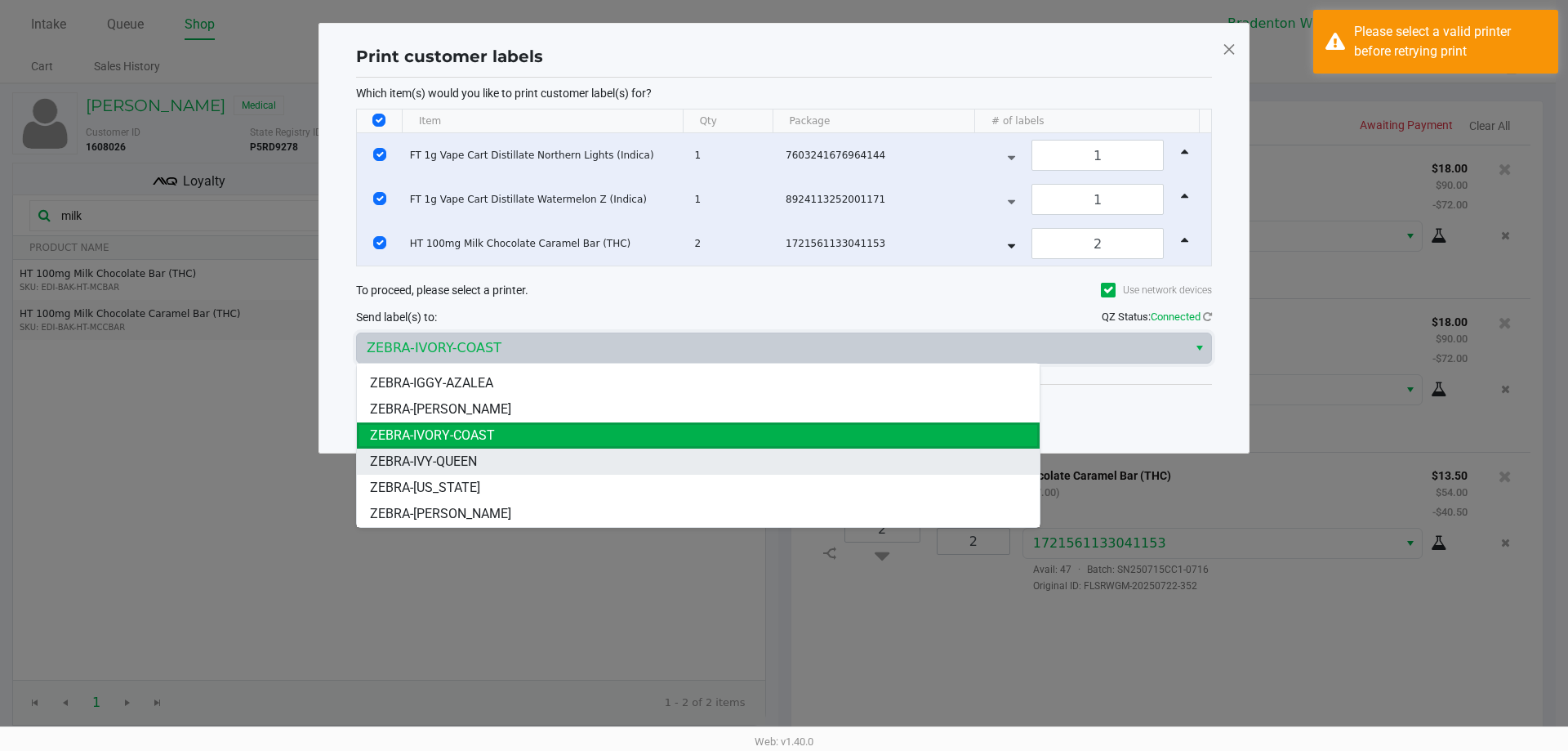
click at [506, 461] on li "ZEBRA-IVY-QUEEN" at bounding box center [699, 461] width 683 height 26
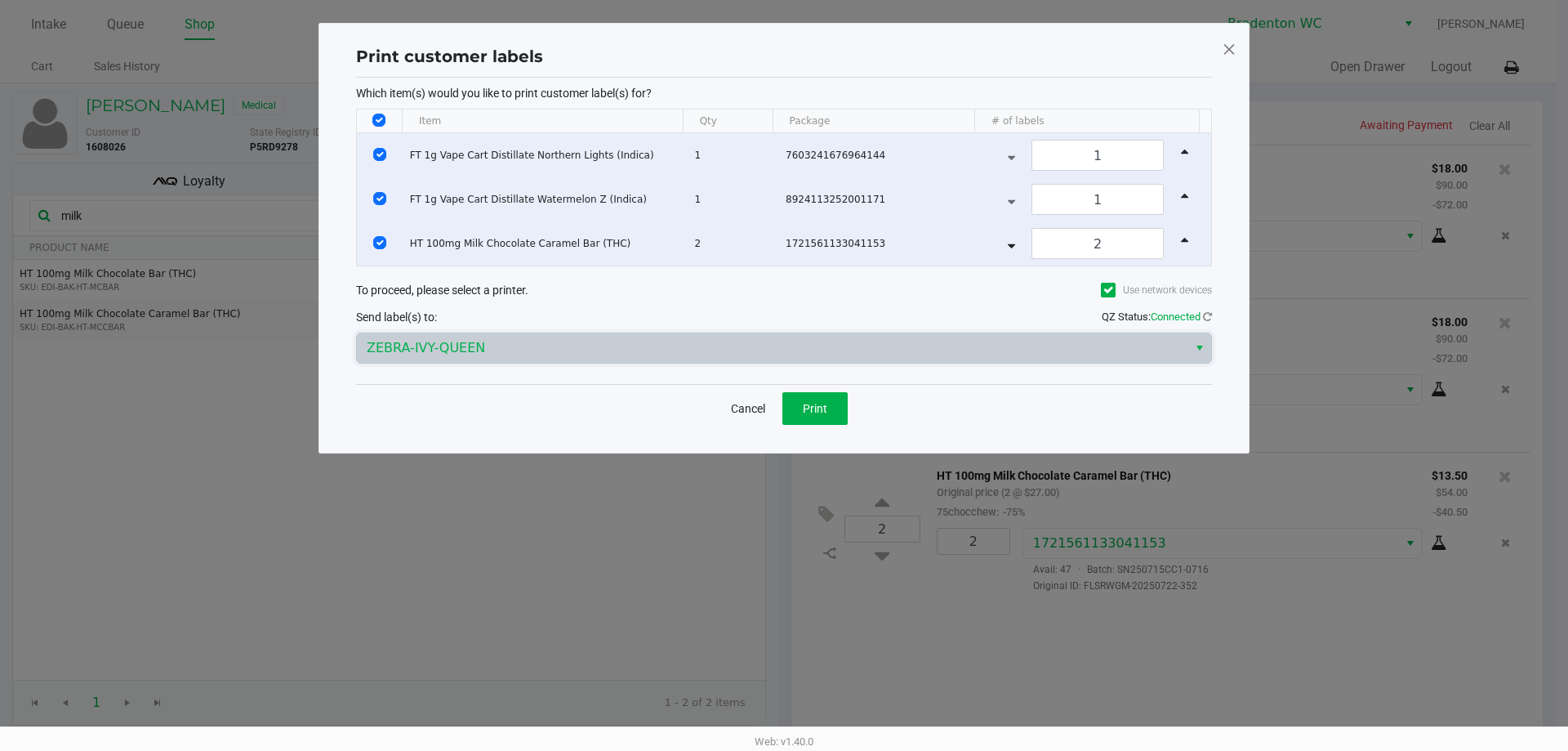
click at [1226, 48] on span at bounding box center [1229, 48] width 15 height 26
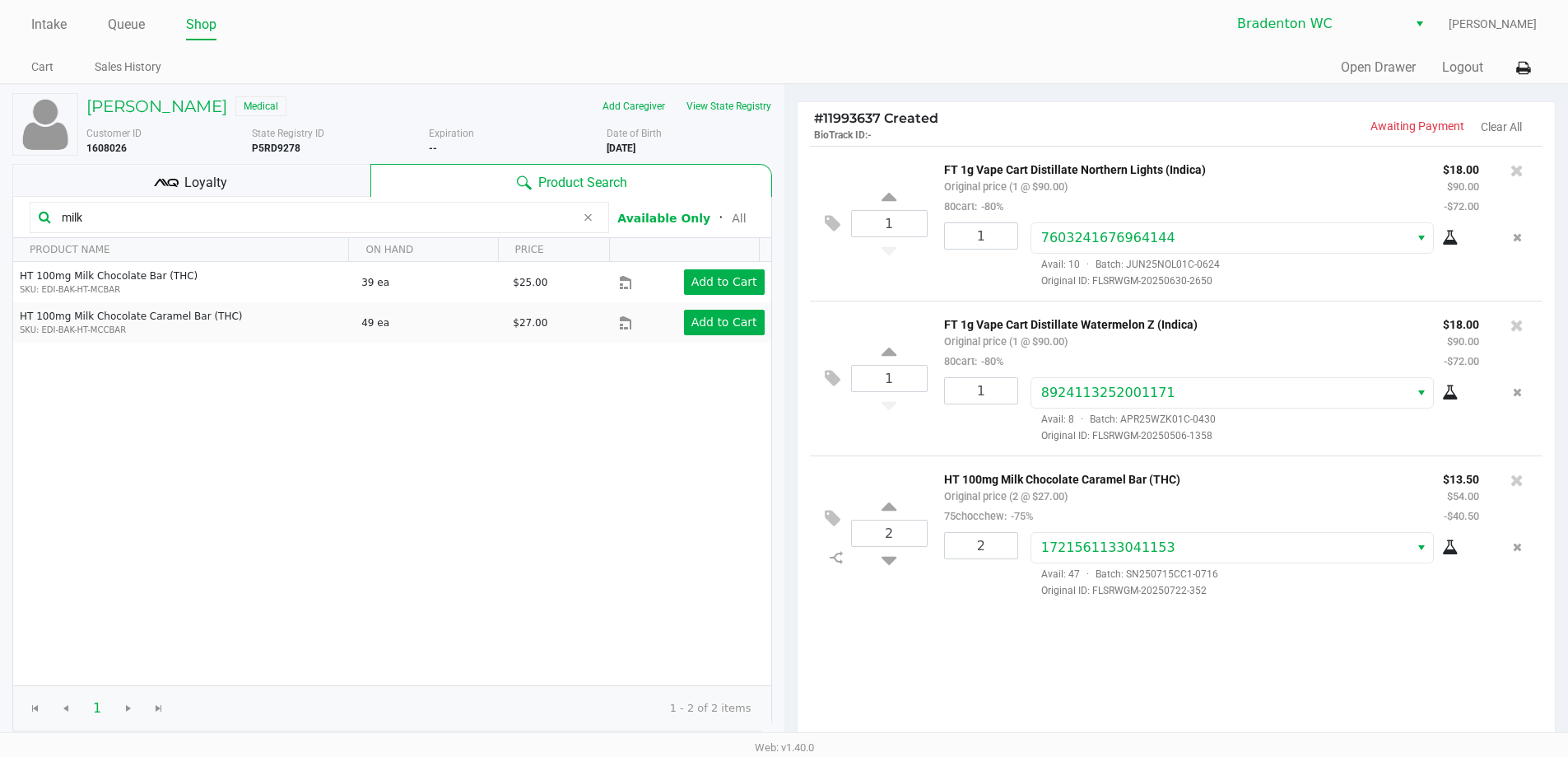
click at [1567, 81] on div "Intake Queue Shop Bradenton WC [PERSON_NAME] Cart Sales History Quick Sale Open…" at bounding box center [784, 41] width 1568 height 84
click at [1523, 68] on icon at bounding box center [1523, 68] width 14 height 12
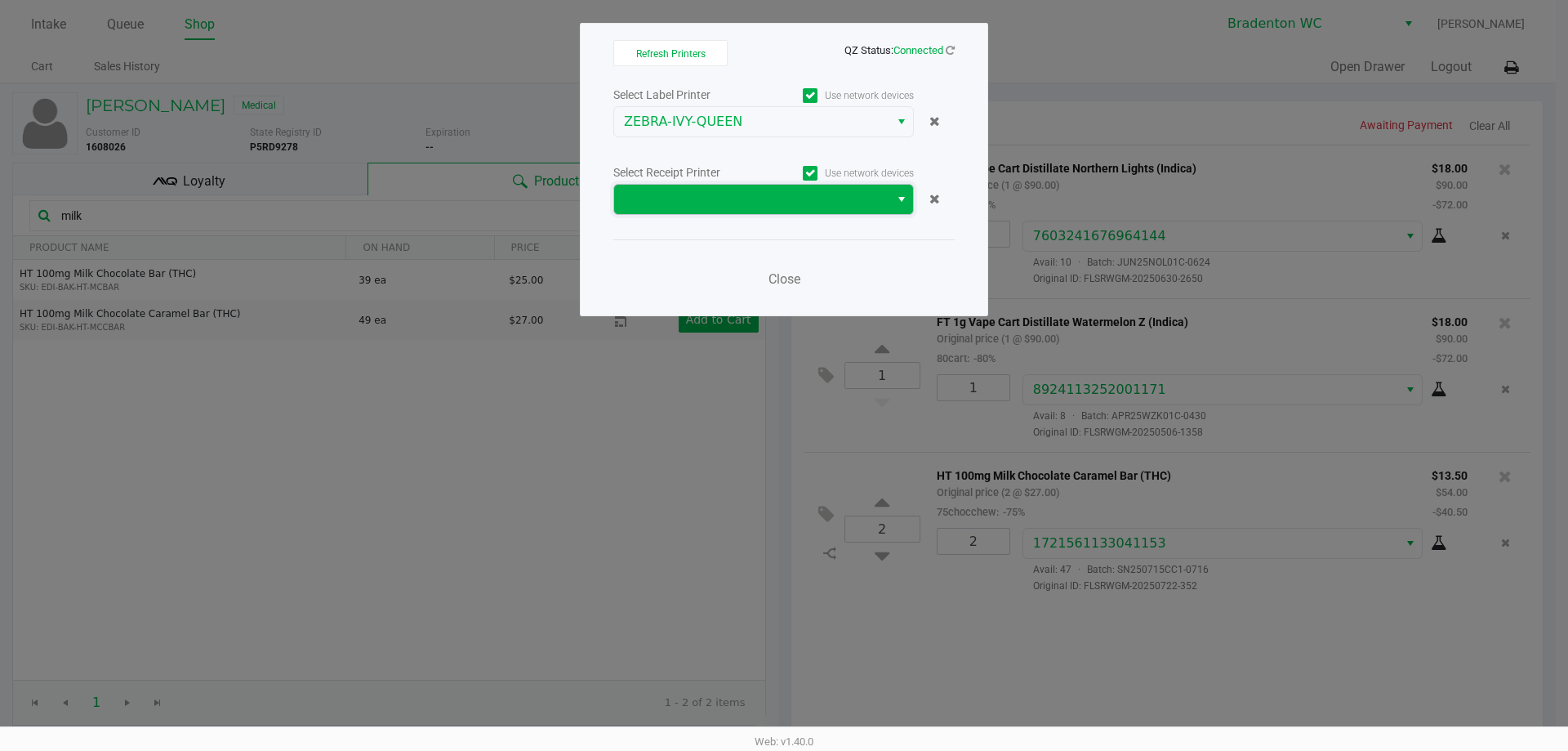
click at [843, 197] on span at bounding box center [752, 198] width 256 height 19
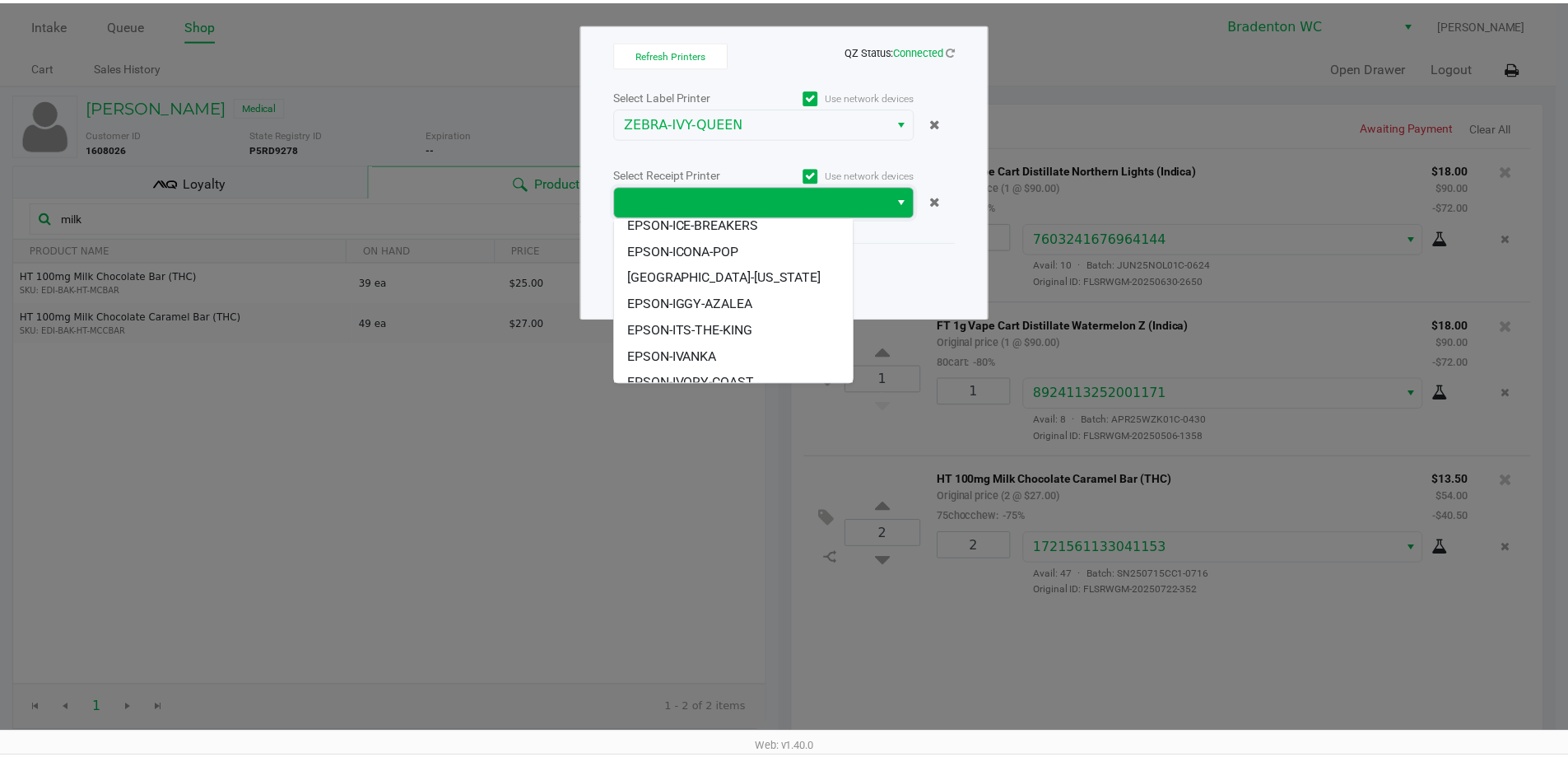
scroll to position [152, 0]
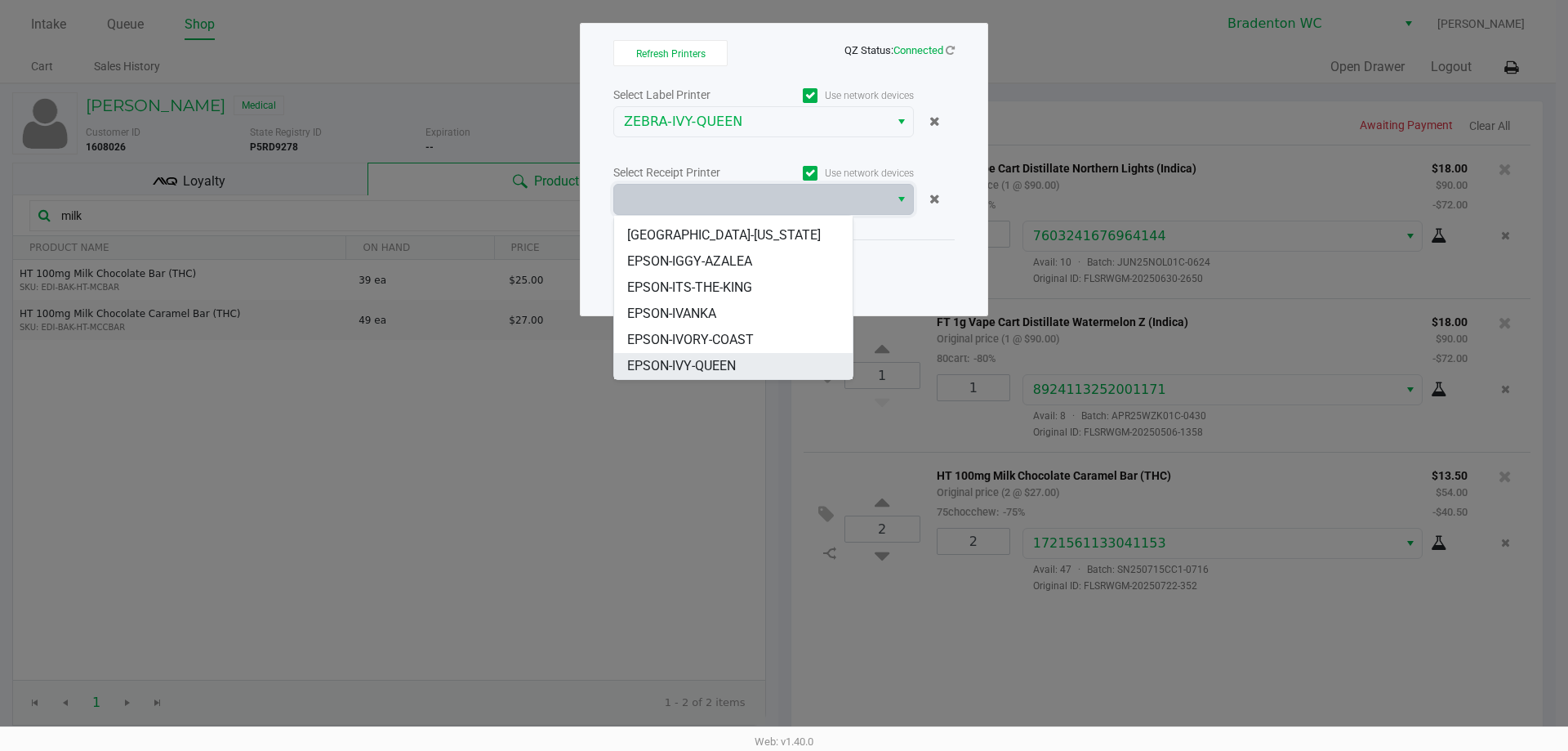
click at [729, 365] on span "EPSON-IVY-QUEEN" at bounding box center [681, 365] width 109 height 19
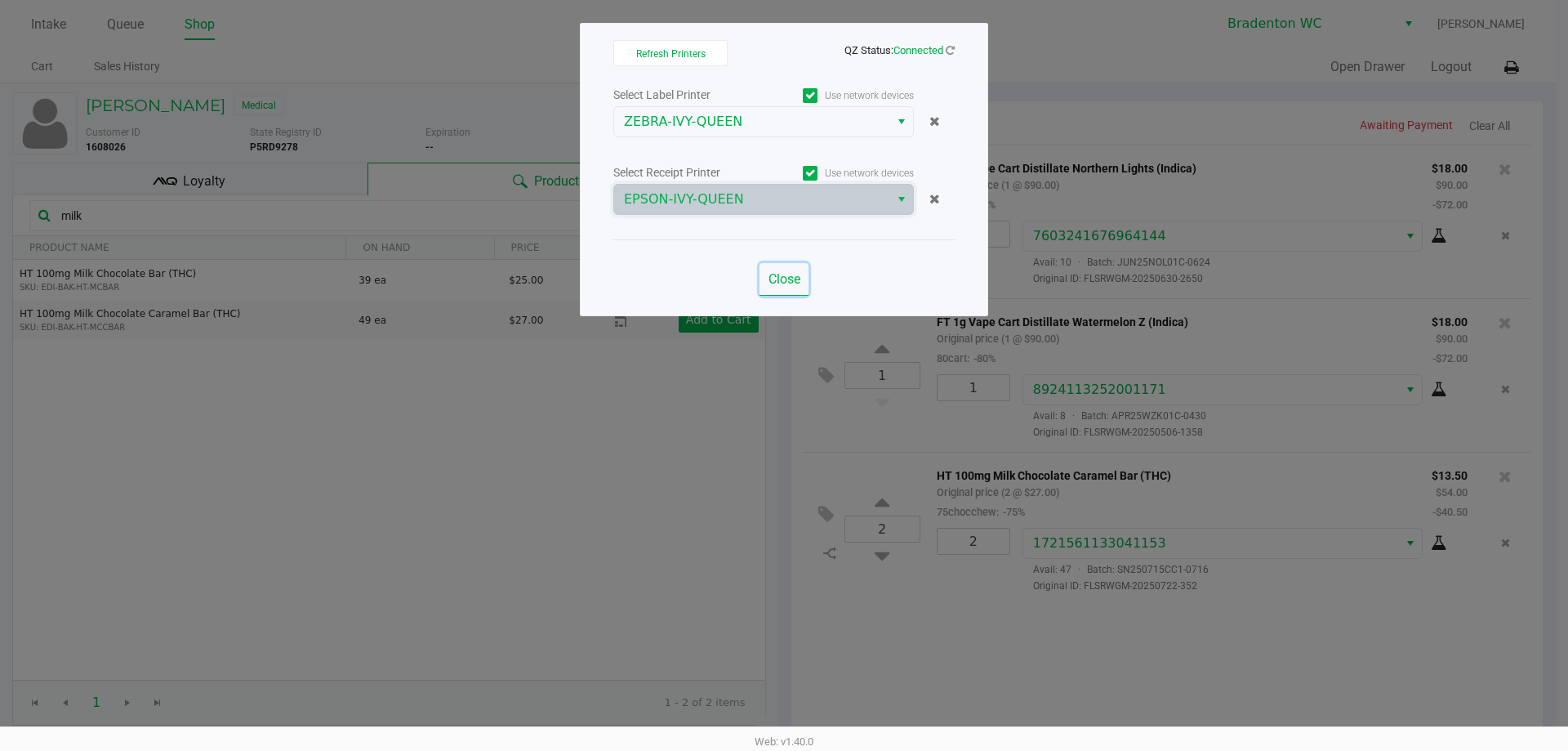
click at [795, 274] on span "Close" at bounding box center [784, 279] width 32 height 16
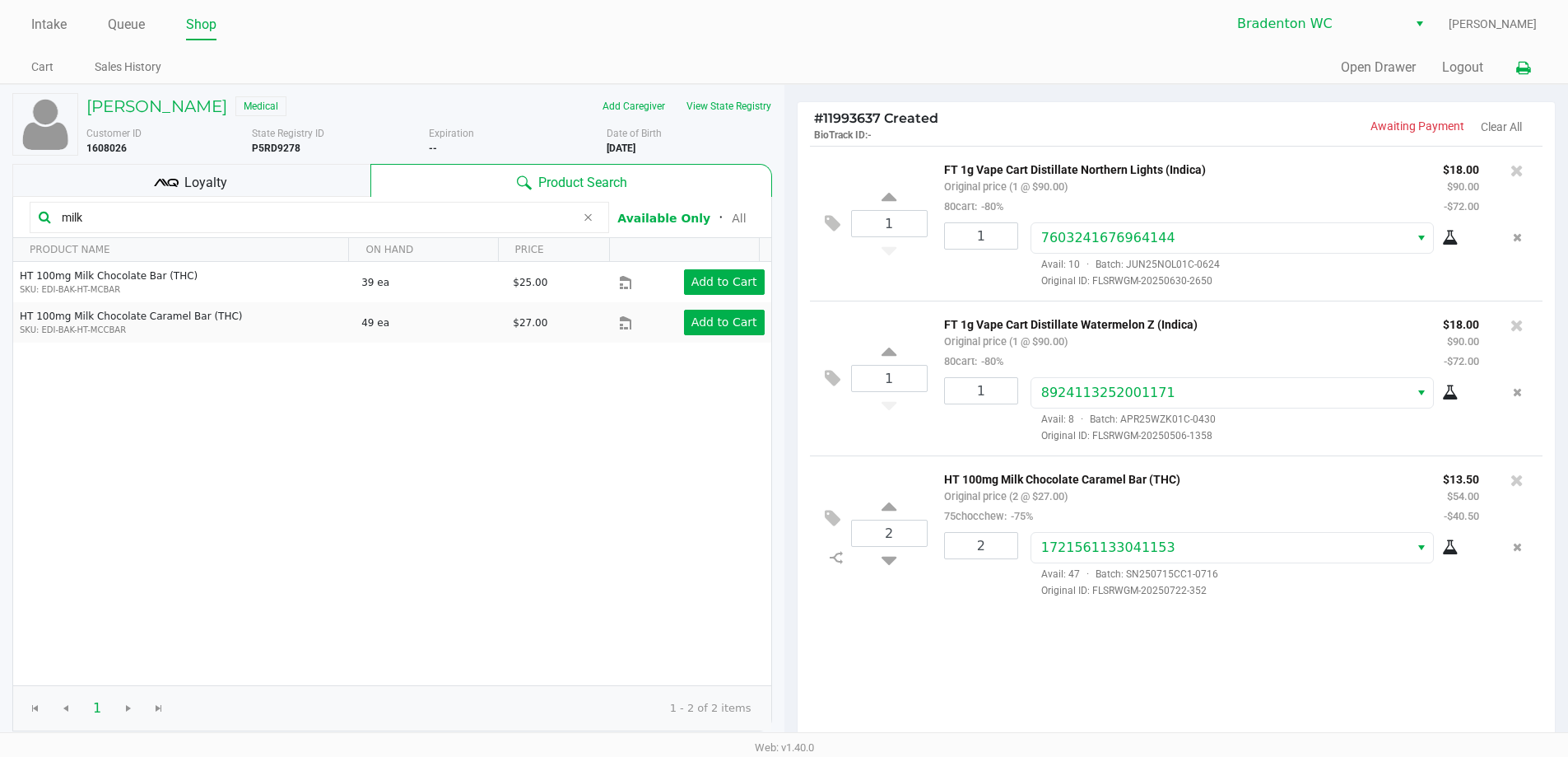
scroll to position [169, 0]
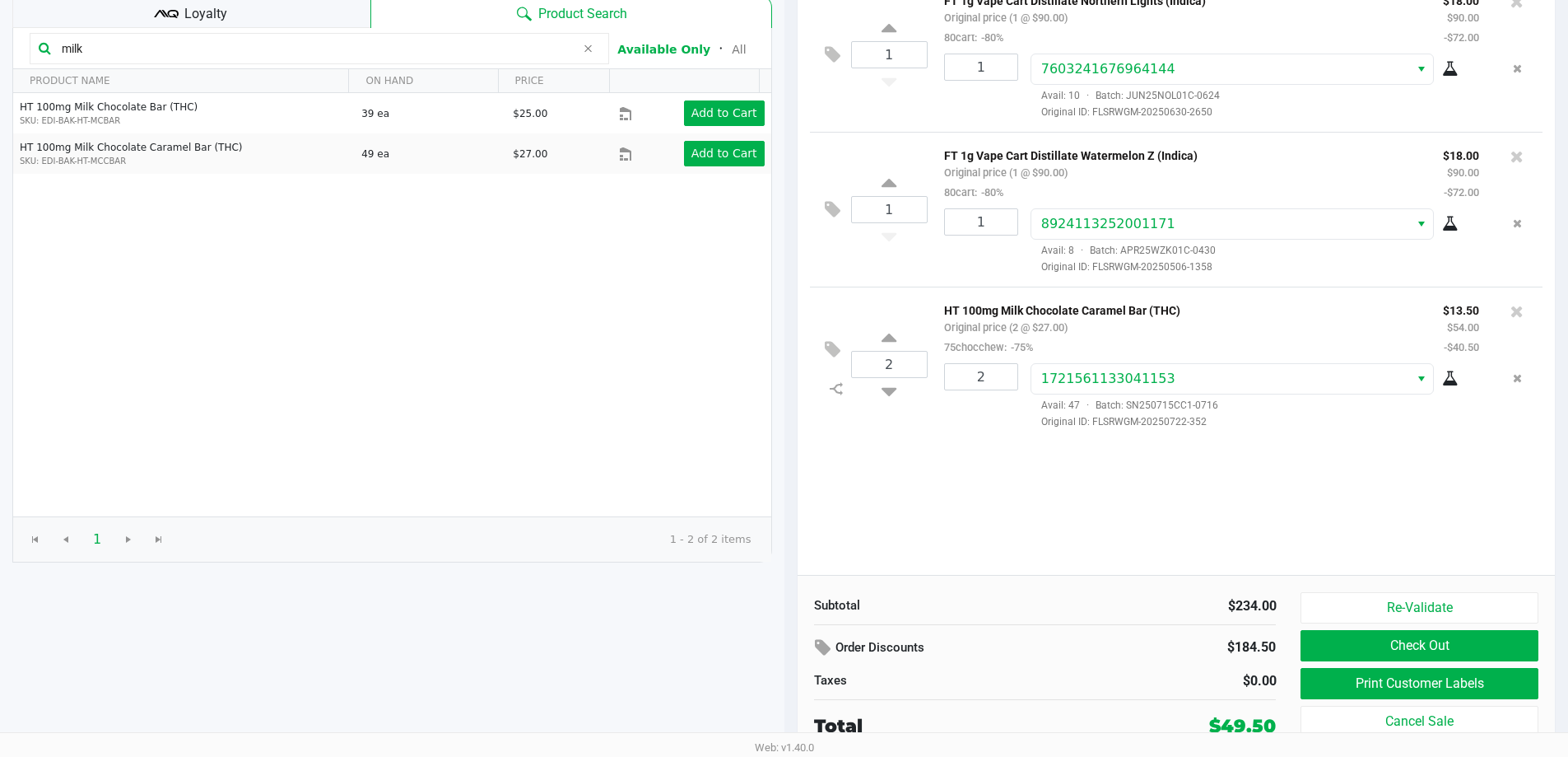
click at [320, 24] on div "Loyalty" at bounding box center [191, 12] width 358 height 33
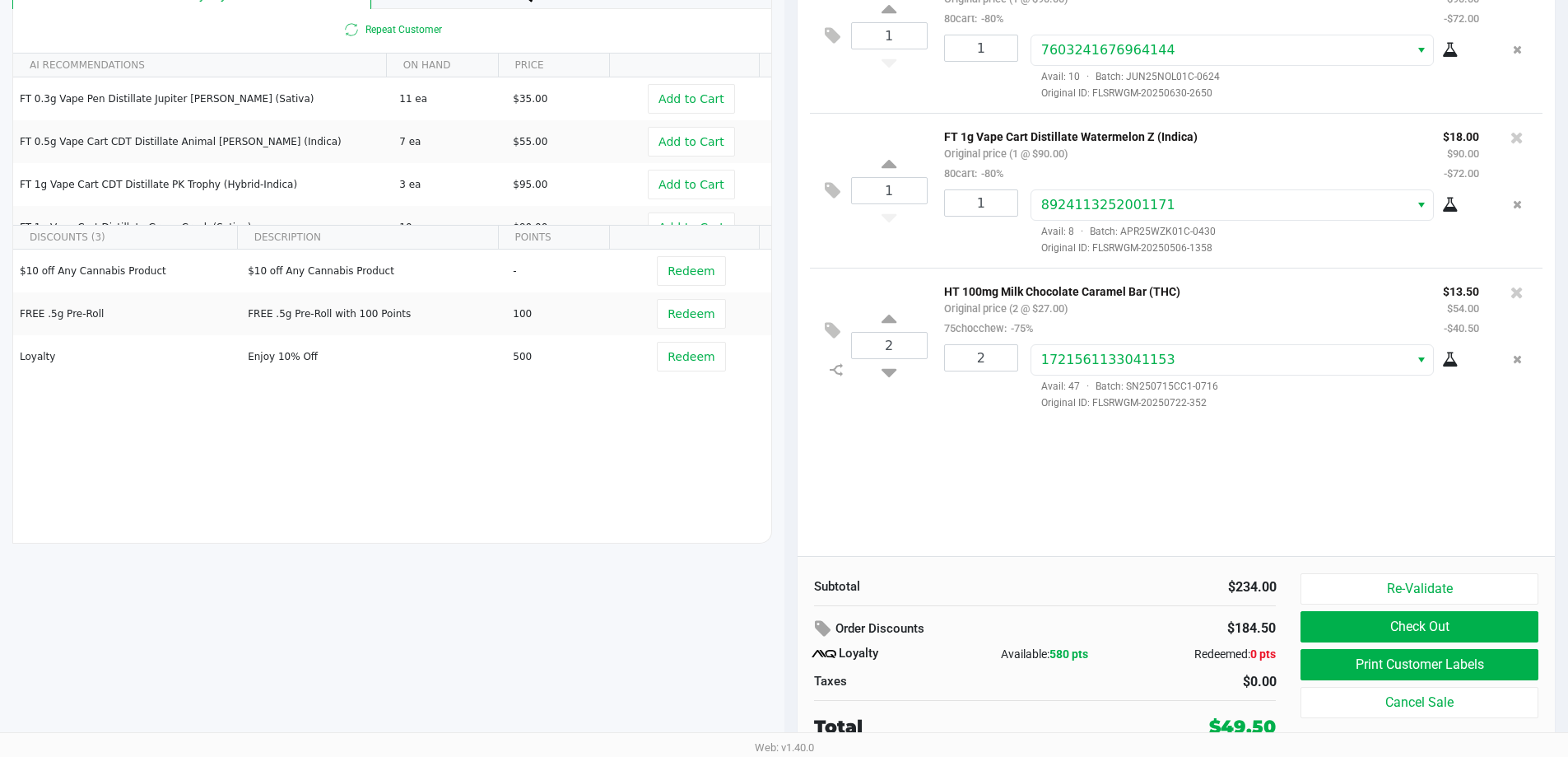
scroll to position [189, 0]
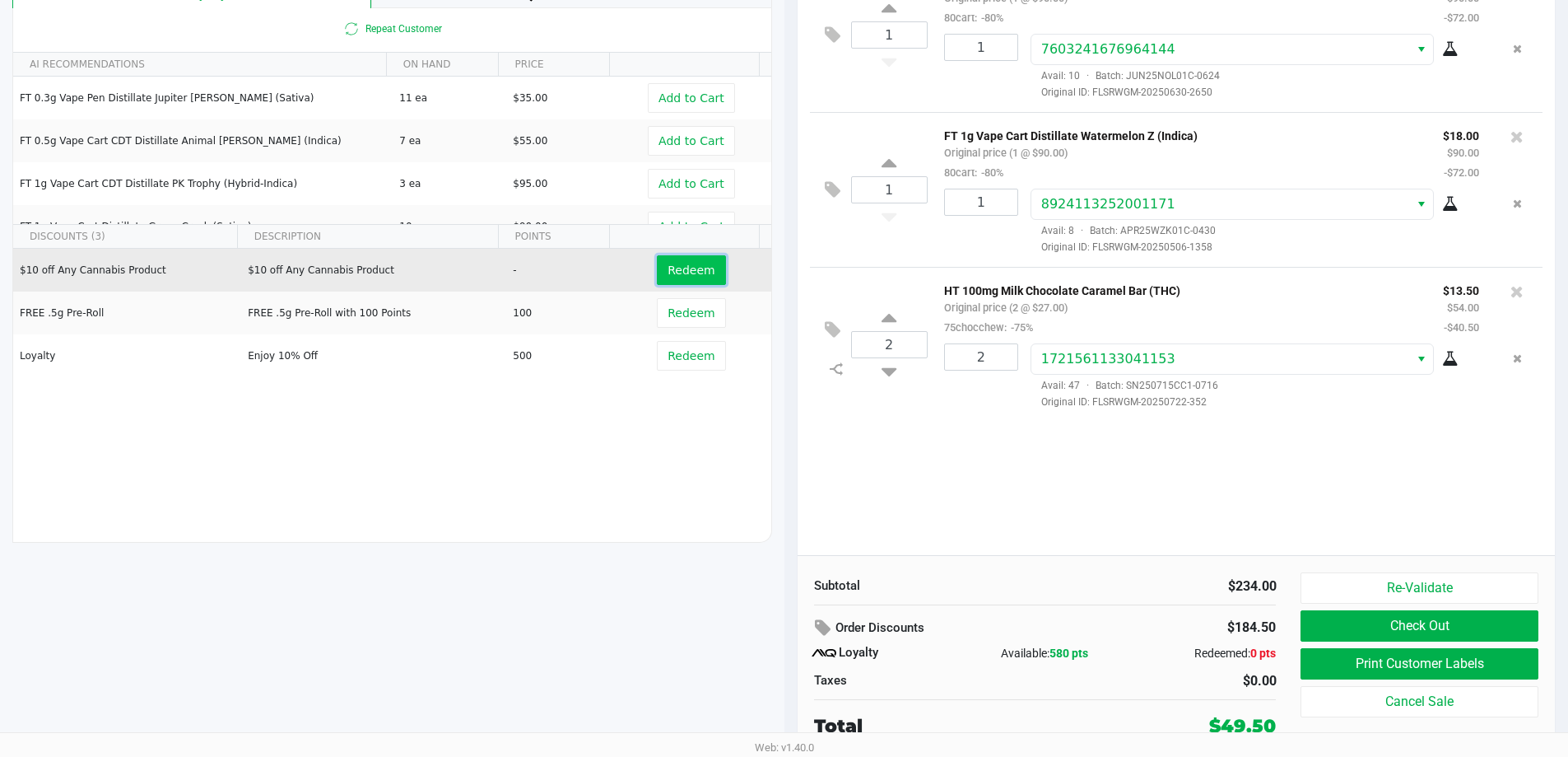
click at [690, 255] on button "Redeem" at bounding box center [691, 270] width 68 height 29
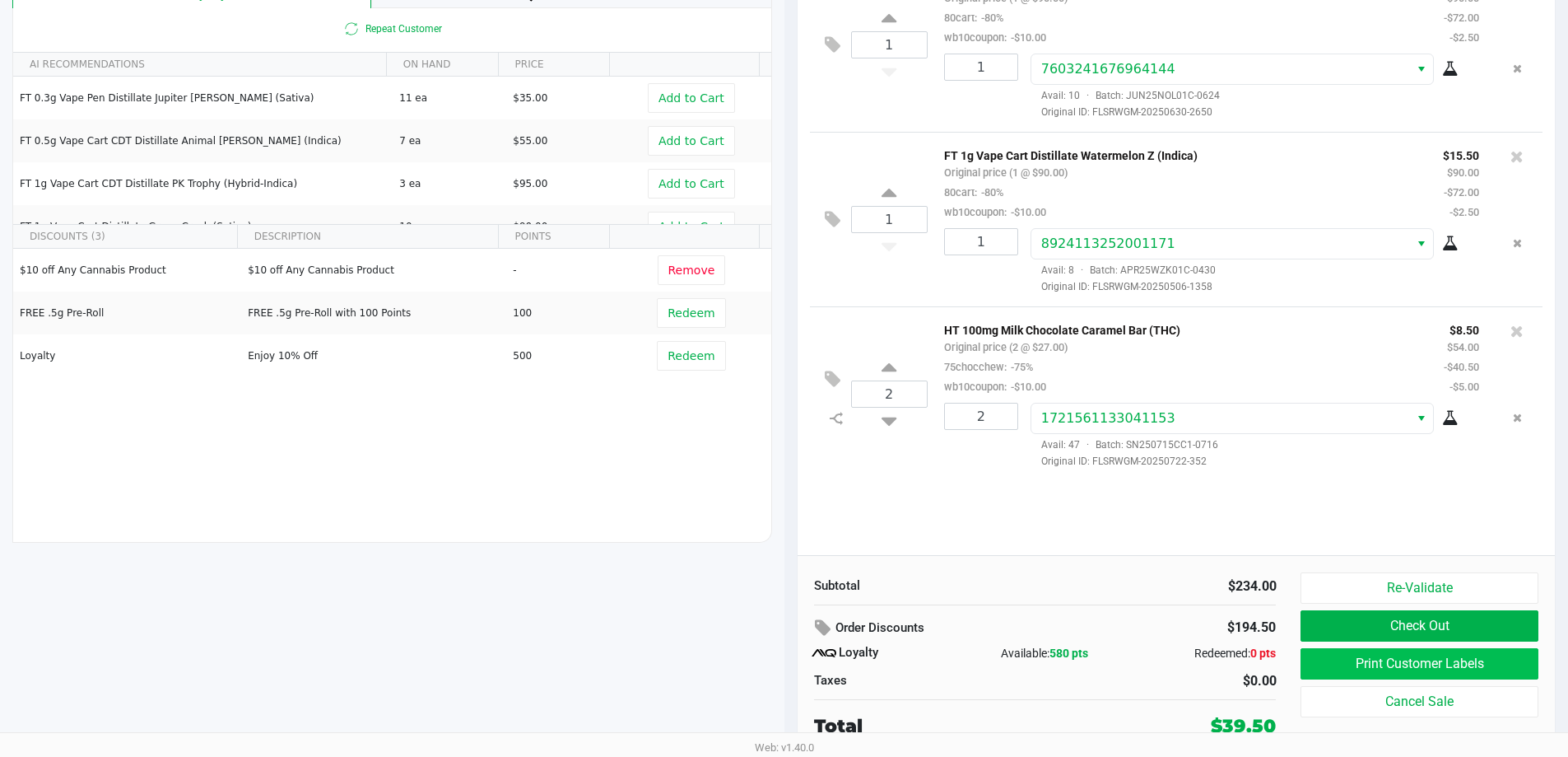
click at [1442, 654] on button "Print Customer Labels" at bounding box center [1420, 664] width 238 height 31
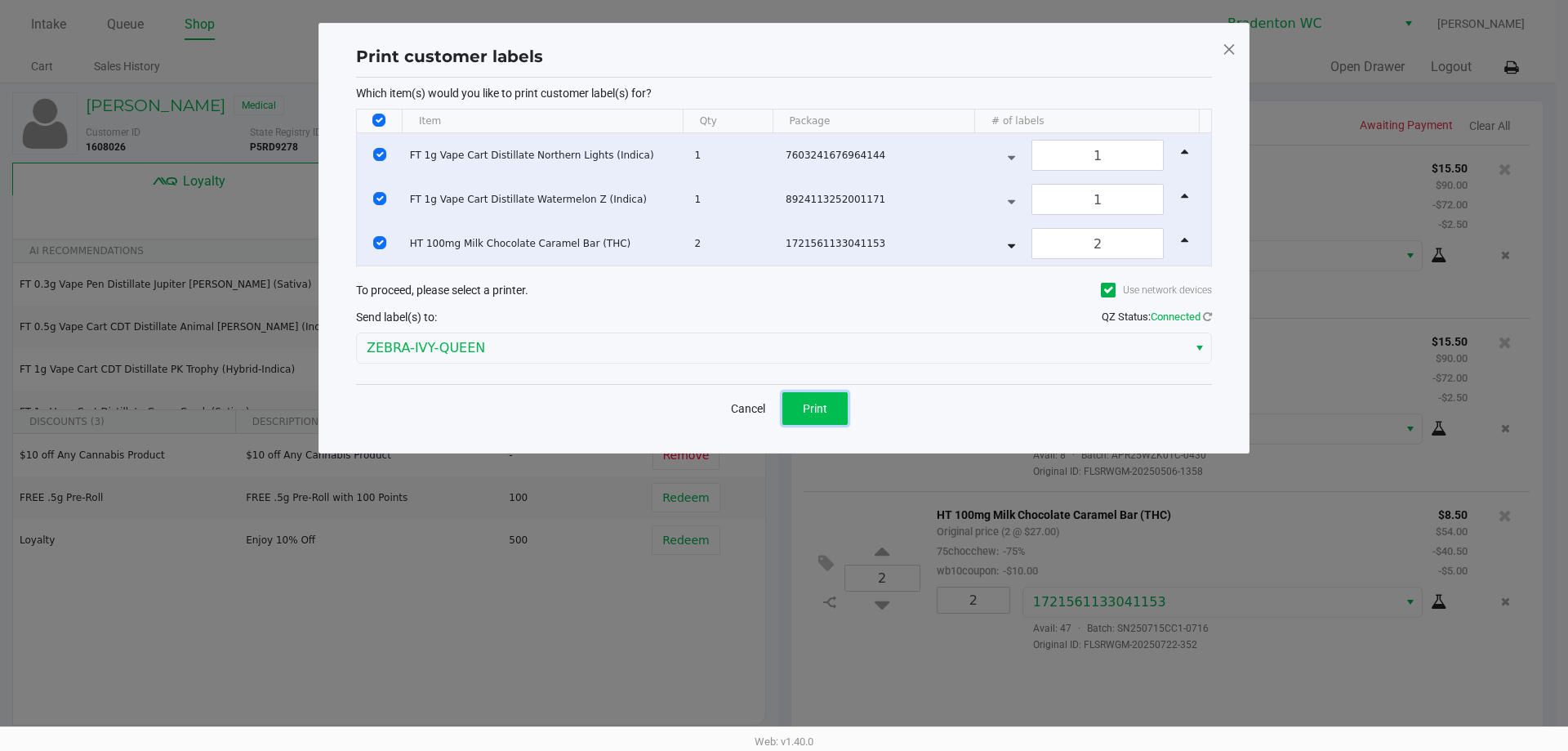
click at [801, 394] on button "Print" at bounding box center [816, 408] width 66 height 33
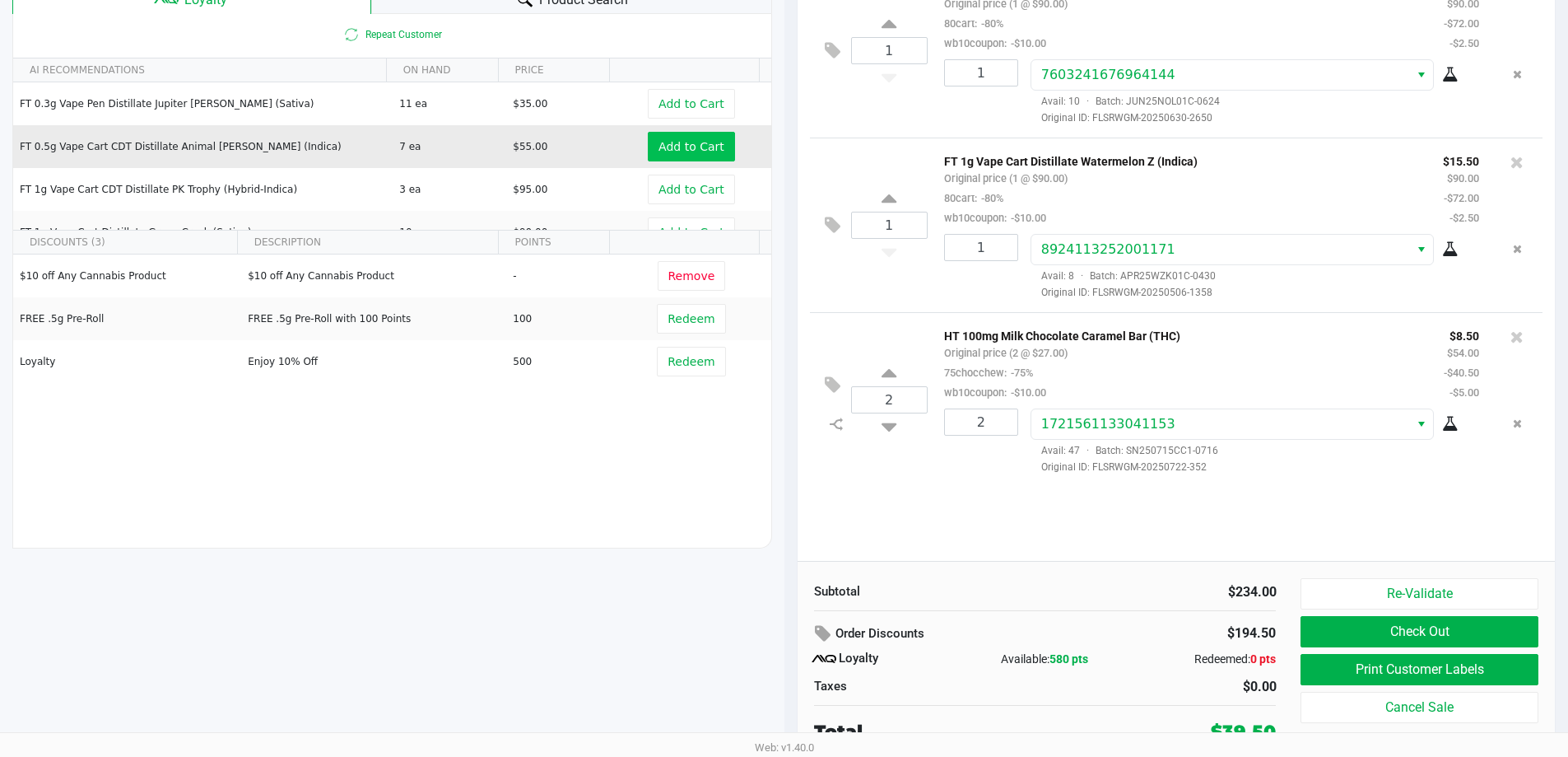
scroll to position [189, 0]
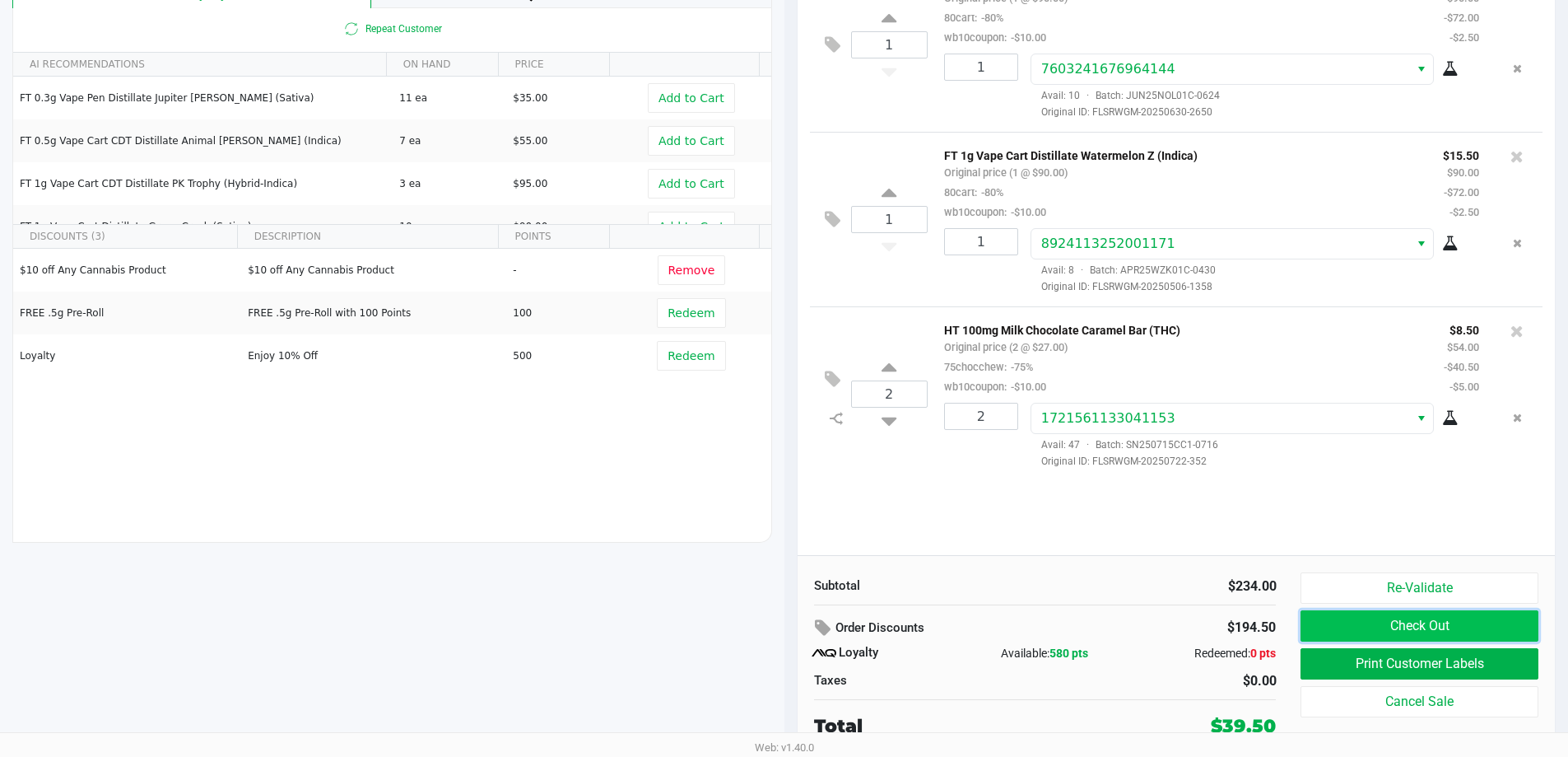
click at [1444, 638] on button "Check Out" at bounding box center [1420, 626] width 238 height 31
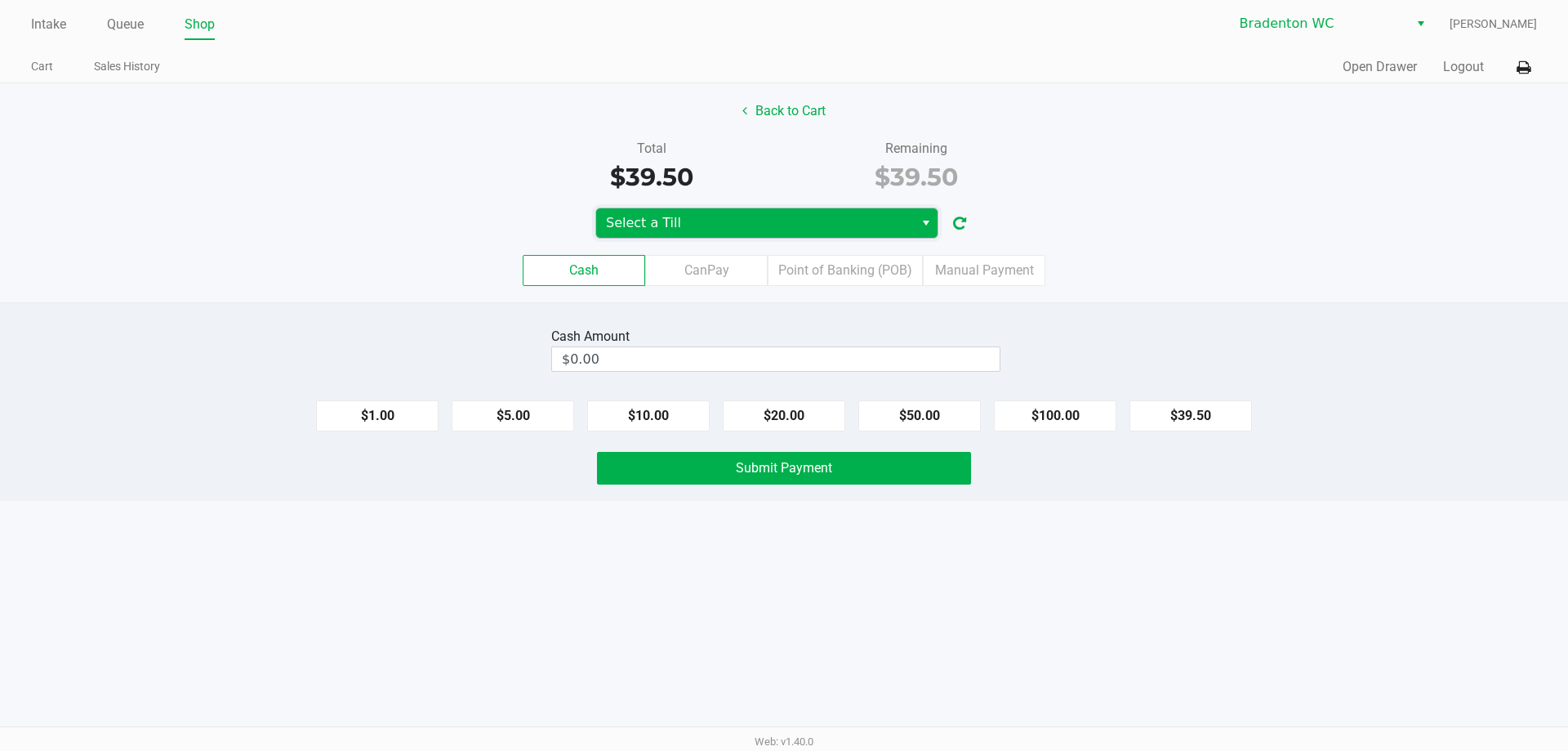
click at [833, 215] on span "Select a Till" at bounding box center [754, 222] width 298 height 19
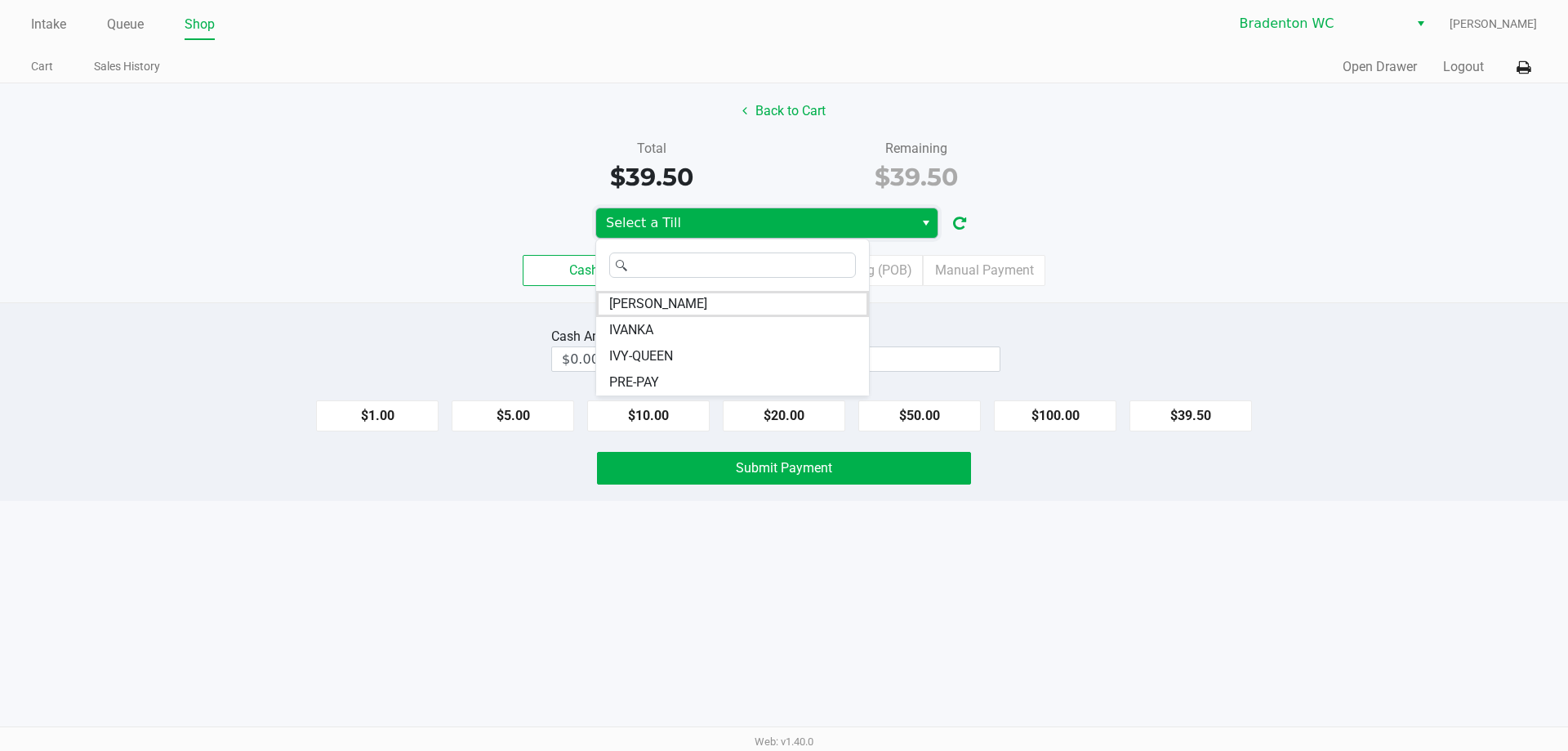
click at [661, 355] on span "IVY-QUEEN" at bounding box center [641, 355] width 64 height 19
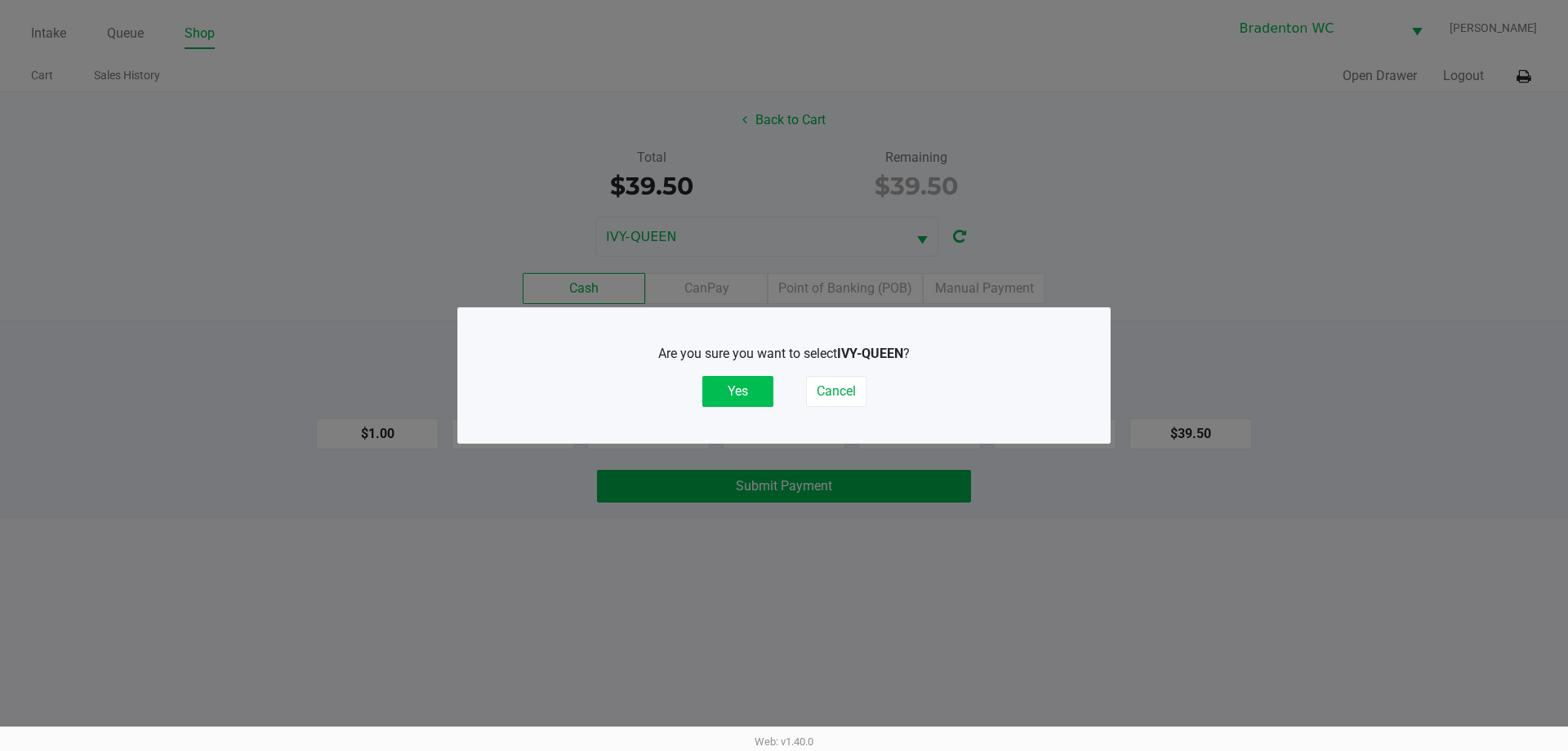
click at [745, 391] on button "Yes" at bounding box center [738, 391] width 71 height 31
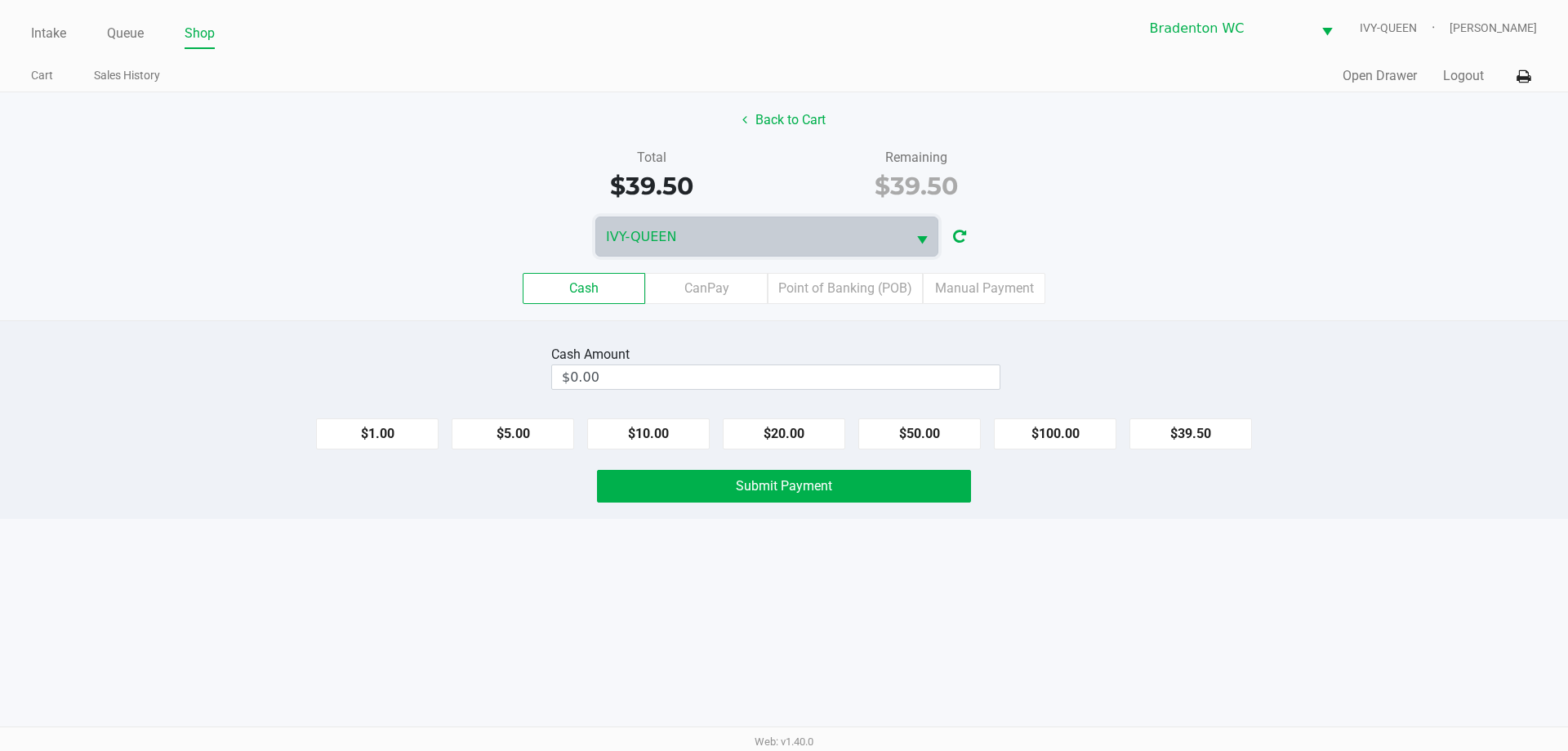
click at [1230, 508] on div "Cash Amount $0.00 $1.00 $5.00 $10.00 $20.00 $50.00 $100.00 $39.50 Submit Payment" at bounding box center [784, 419] width 1568 height 198
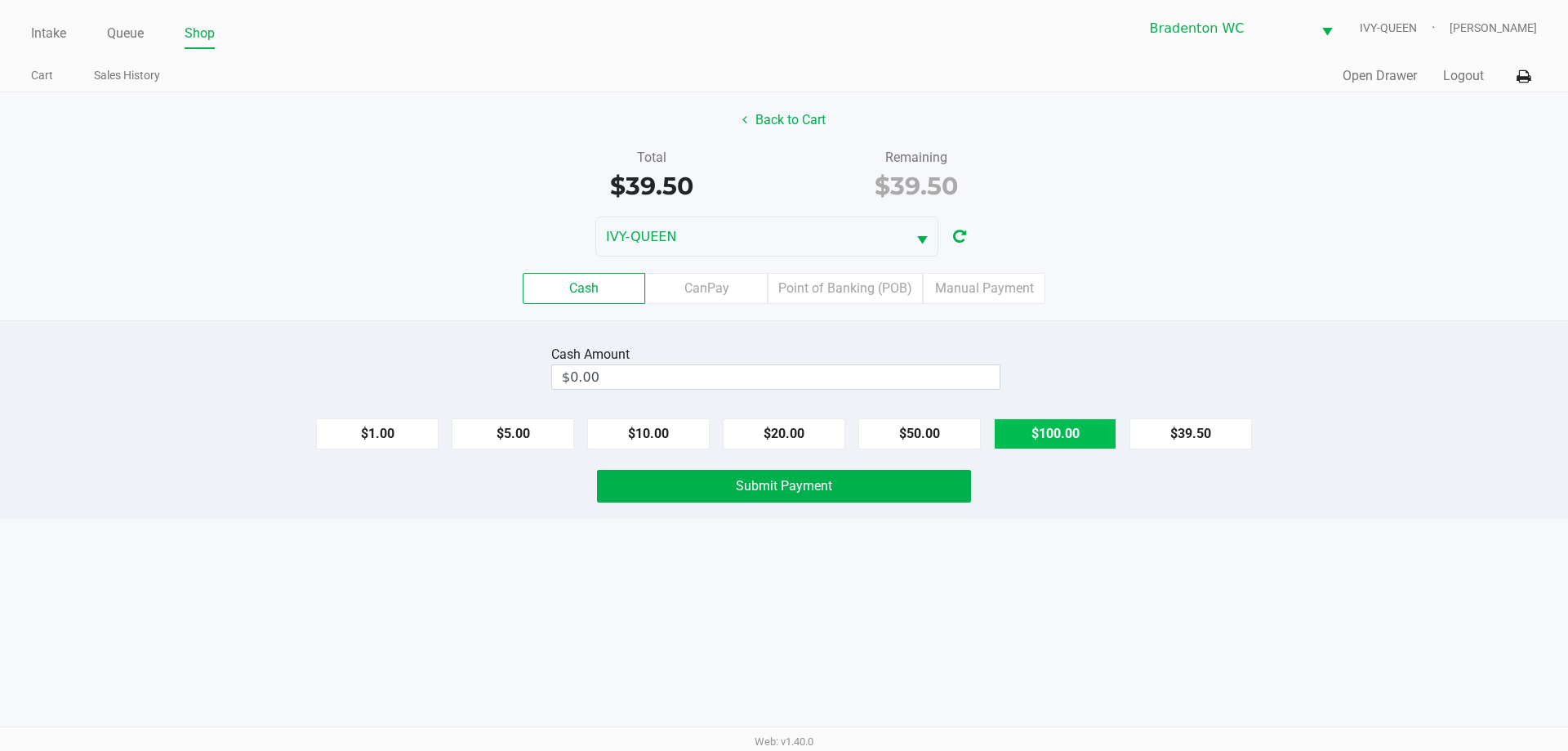
click at [1047, 433] on button "$100.00" at bounding box center [1055, 434] width 122 height 31
type input "$100.00"
click at [969, 499] on button "Submit Payment" at bounding box center [784, 486] width 374 height 33
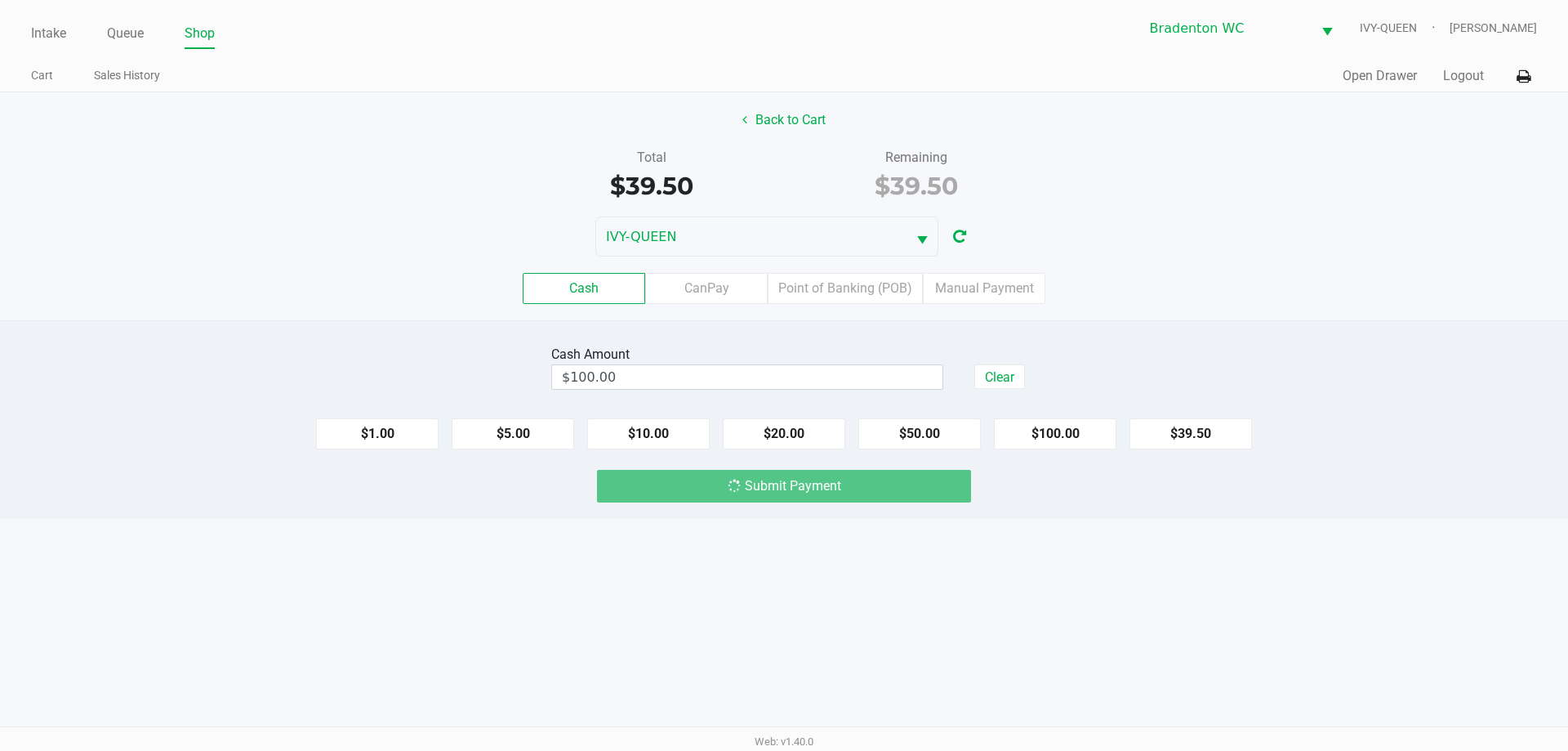
click at [891, 500] on div "Submit Payment" at bounding box center [784, 486] width 374 height 33
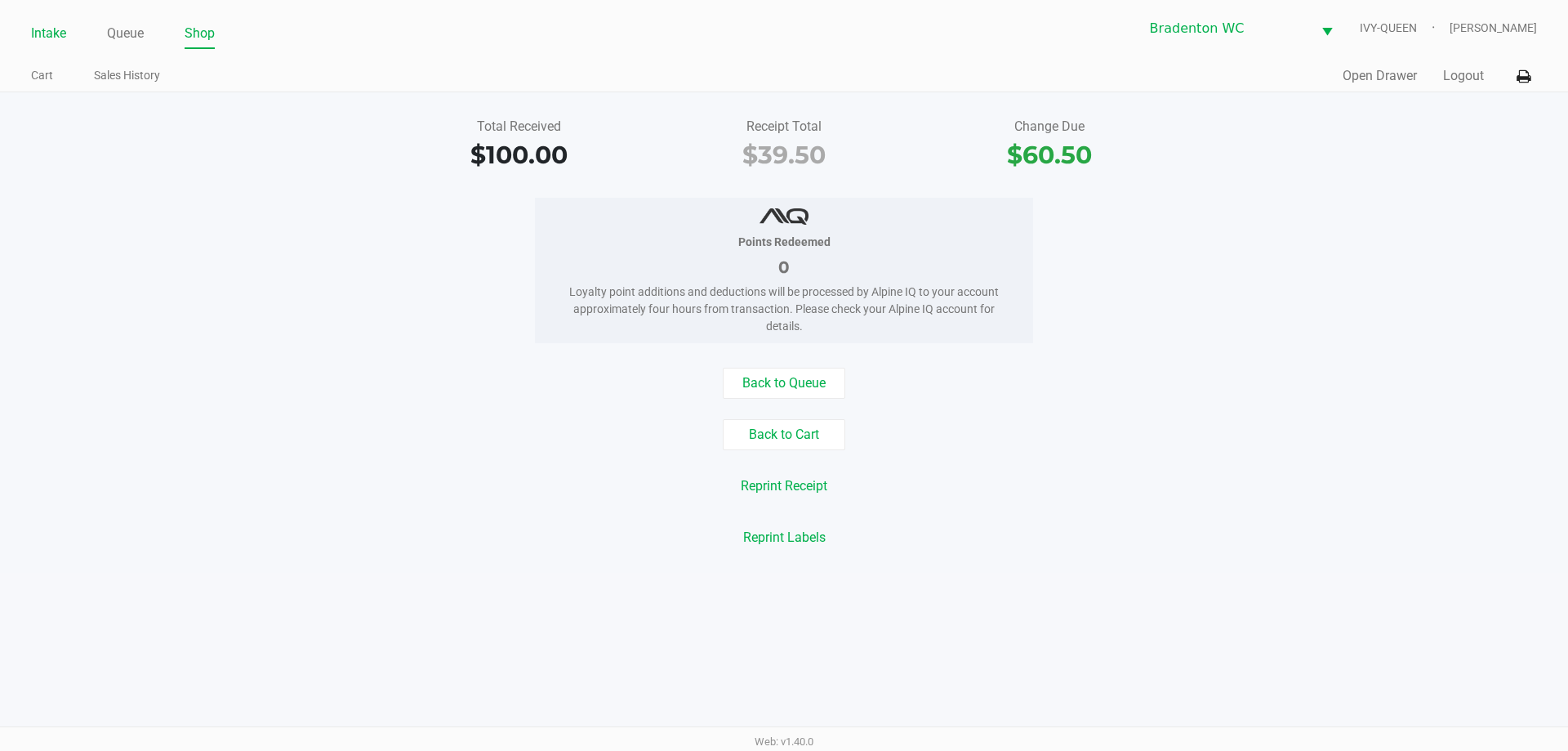
click at [36, 37] on link "Intake" at bounding box center [48, 33] width 35 height 23
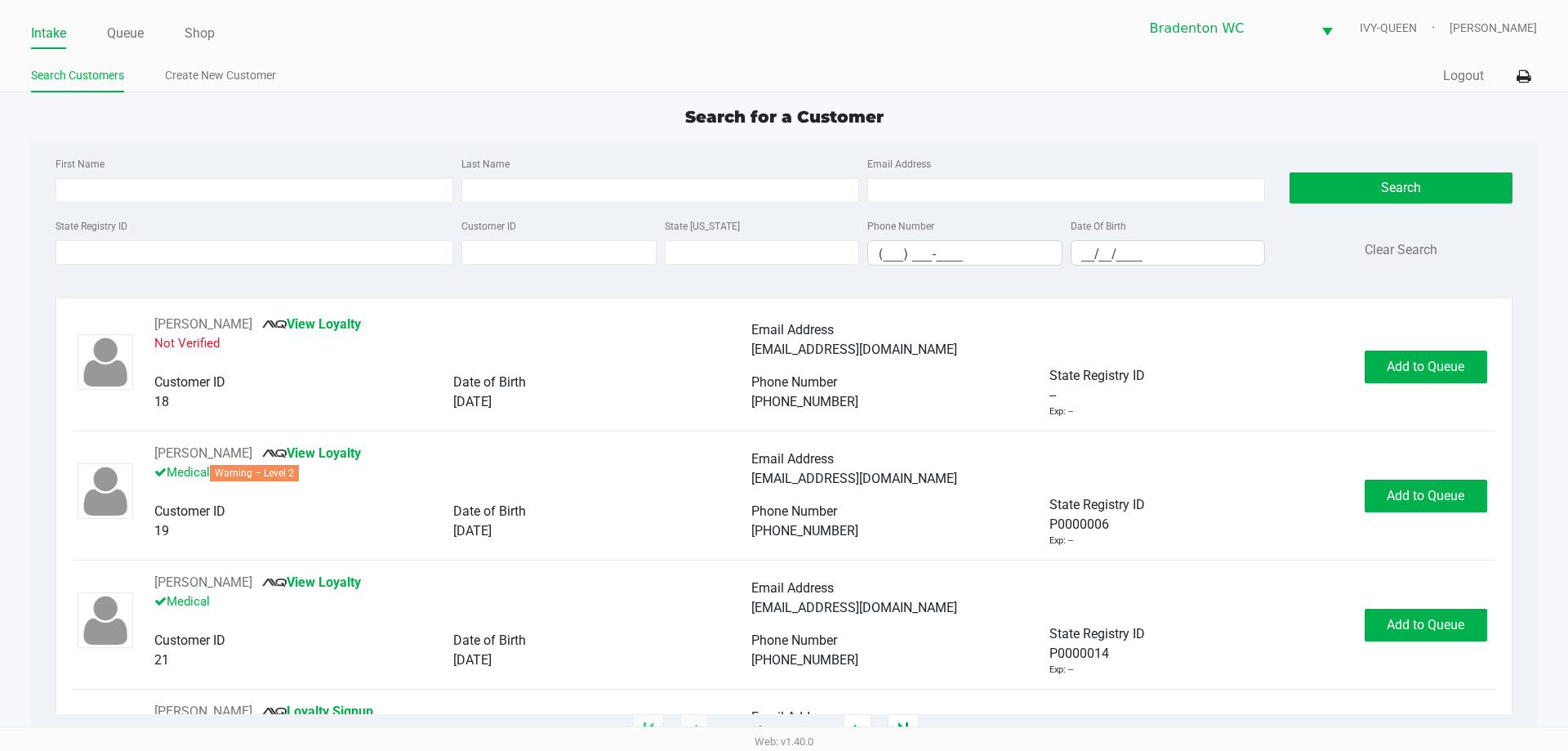
click at [1453, 80] on button "Logout" at bounding box center [1463, 75] width 41 height 19
